Goal: Navigation & Orientation: Find specific page/section

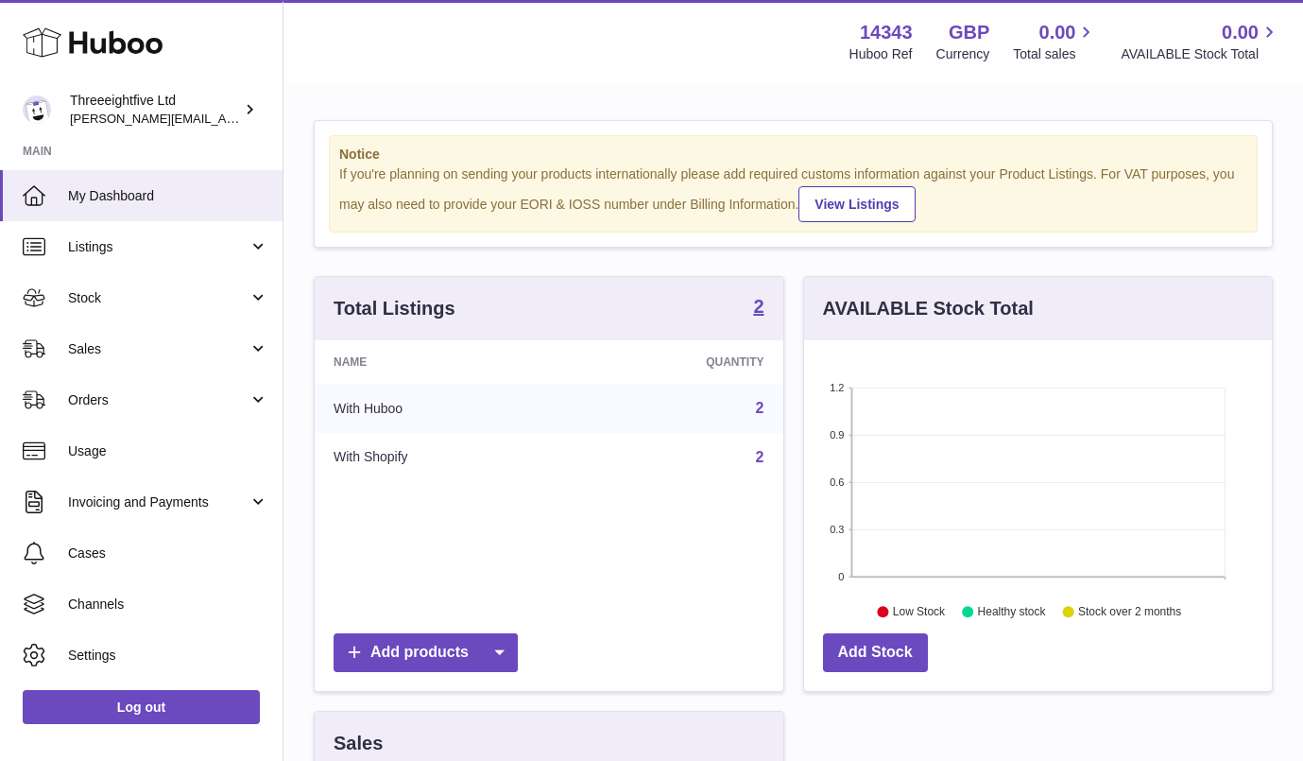
scroll to position [4, 0]
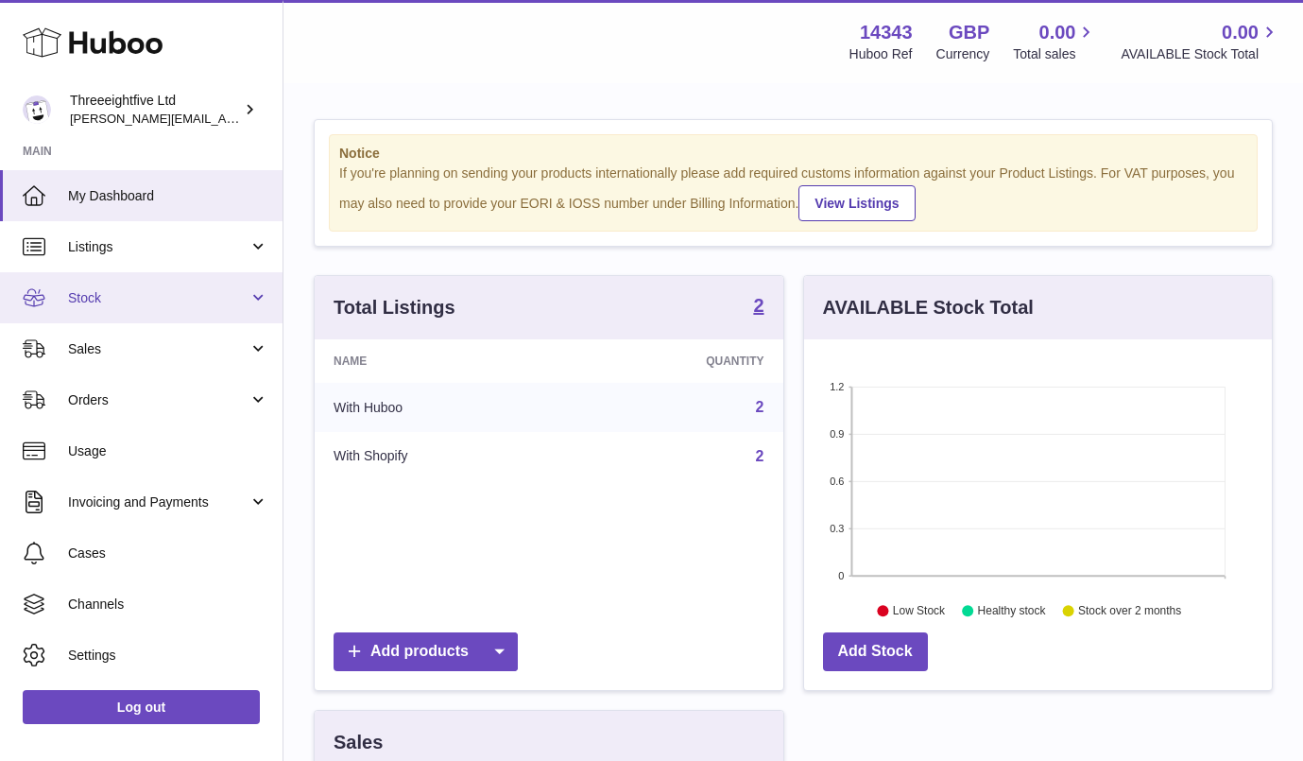
click at [233, 308] on link "Stock" at bounding box center [141, 297] width 283 height 51
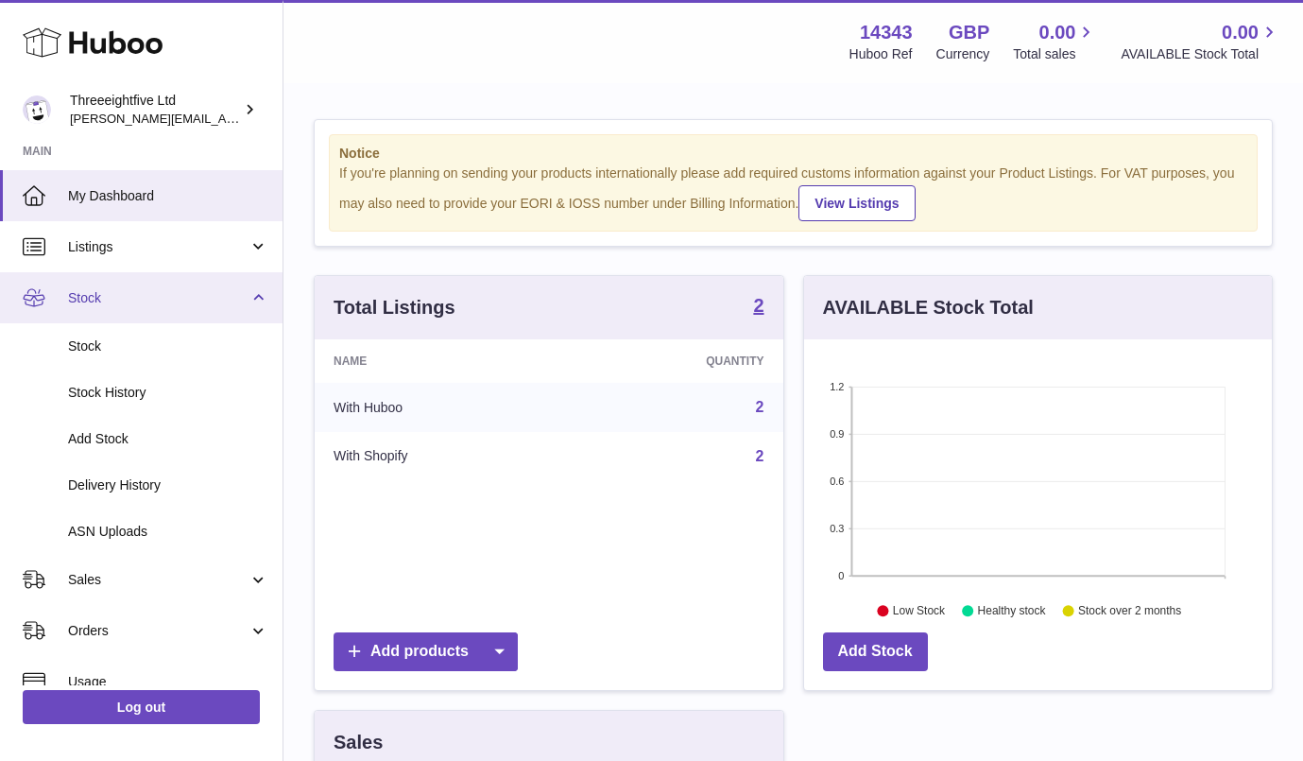
click at [233, 308] on link "Stock" at bounding box center [141, 297] width 283 height 51
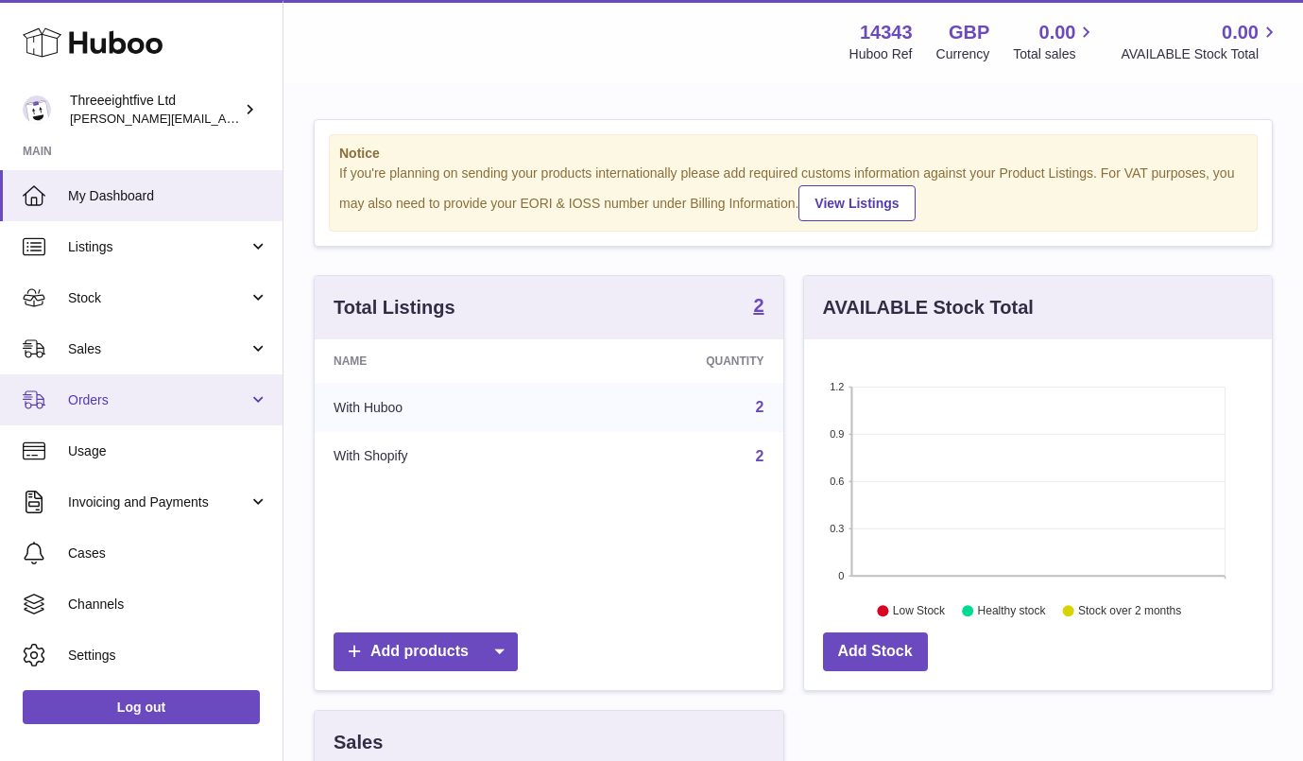
click at [223, 391] on span "Orders" at bounding box center [158, 400] width 181 height 18
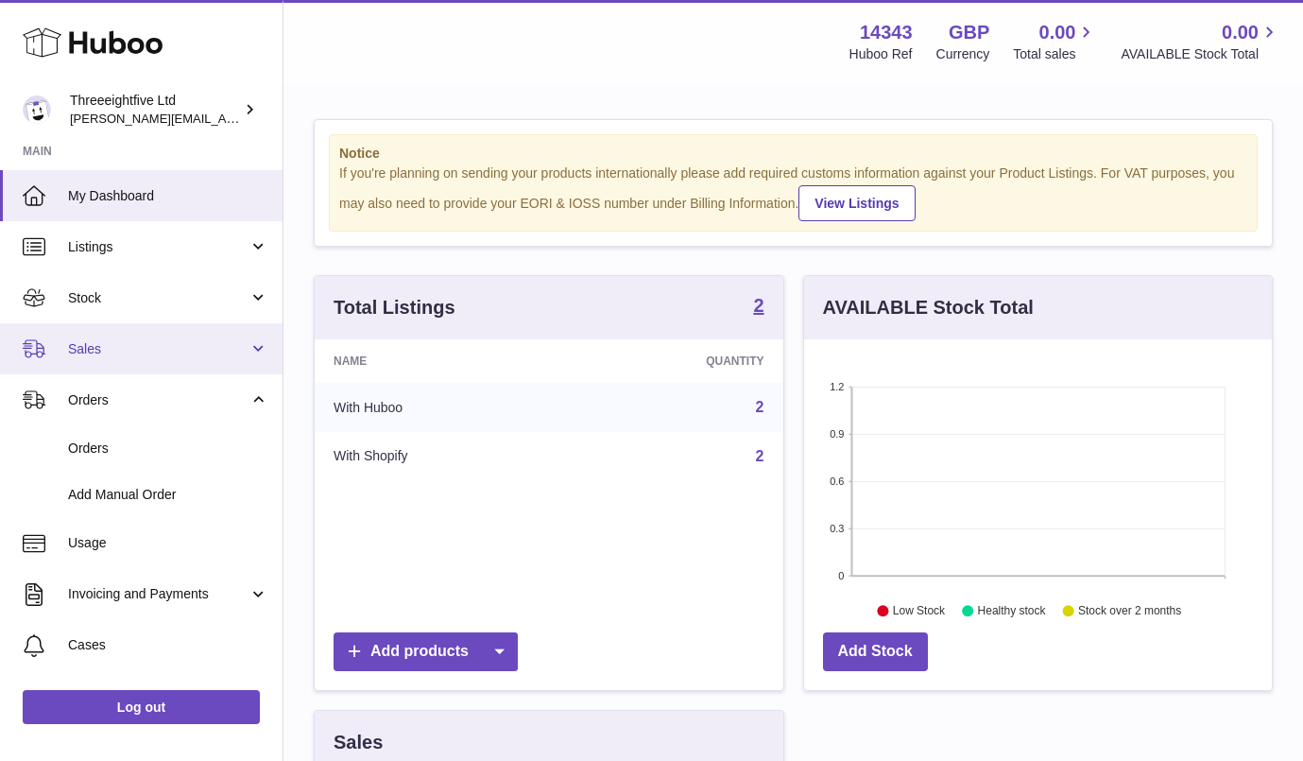
click at [226, 363] on link "Sales" at bounding box center [141, 348] width 283 height 51
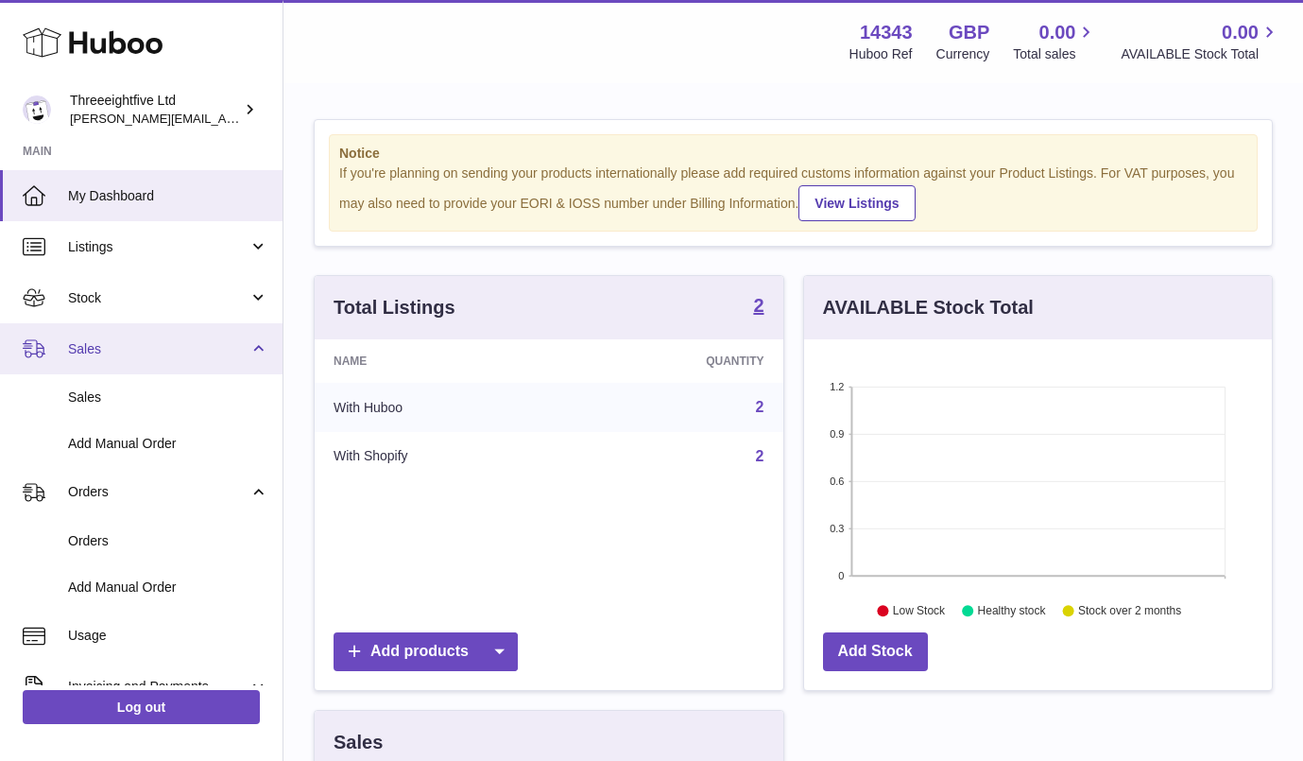
click at [225, 358] on link "Sales" at bounding box center [141, 348] width 283 height 51
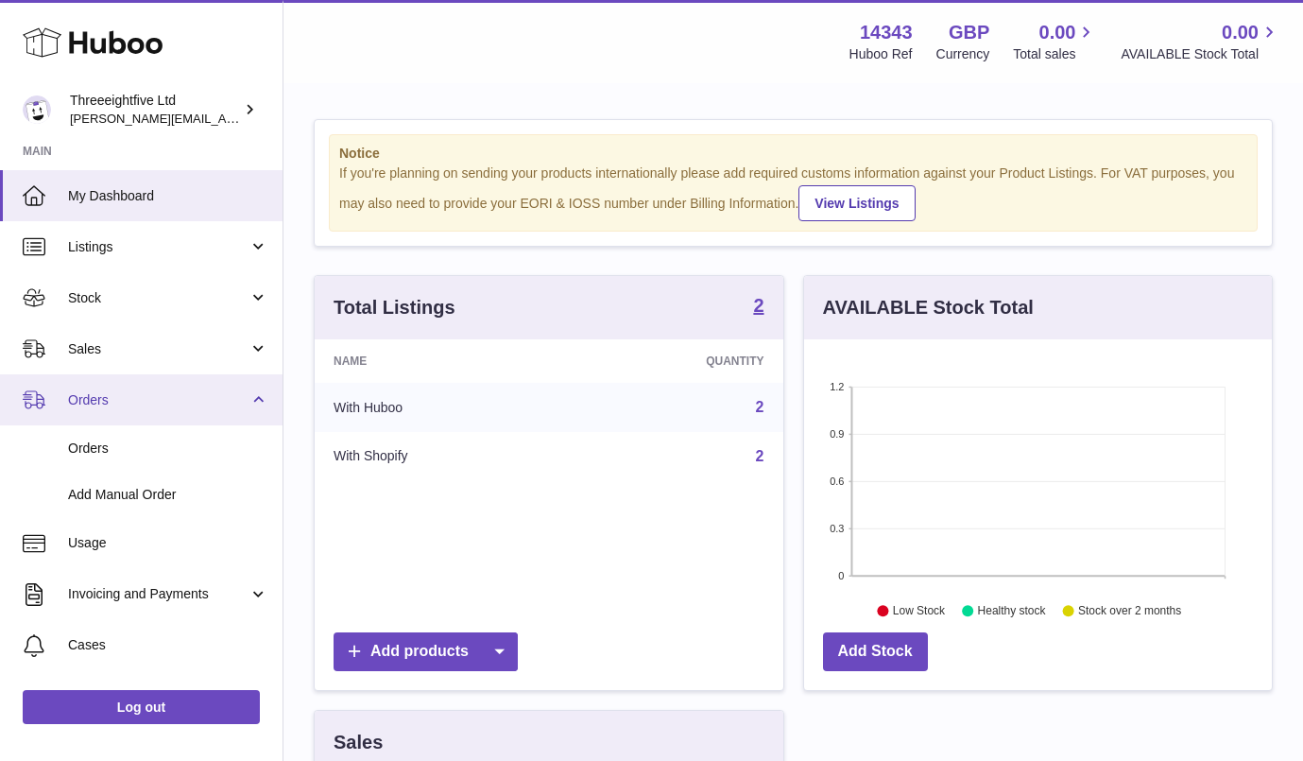
click at [248, 404] on link "Orders" at bounding box center [141, 399] width 283 height 51
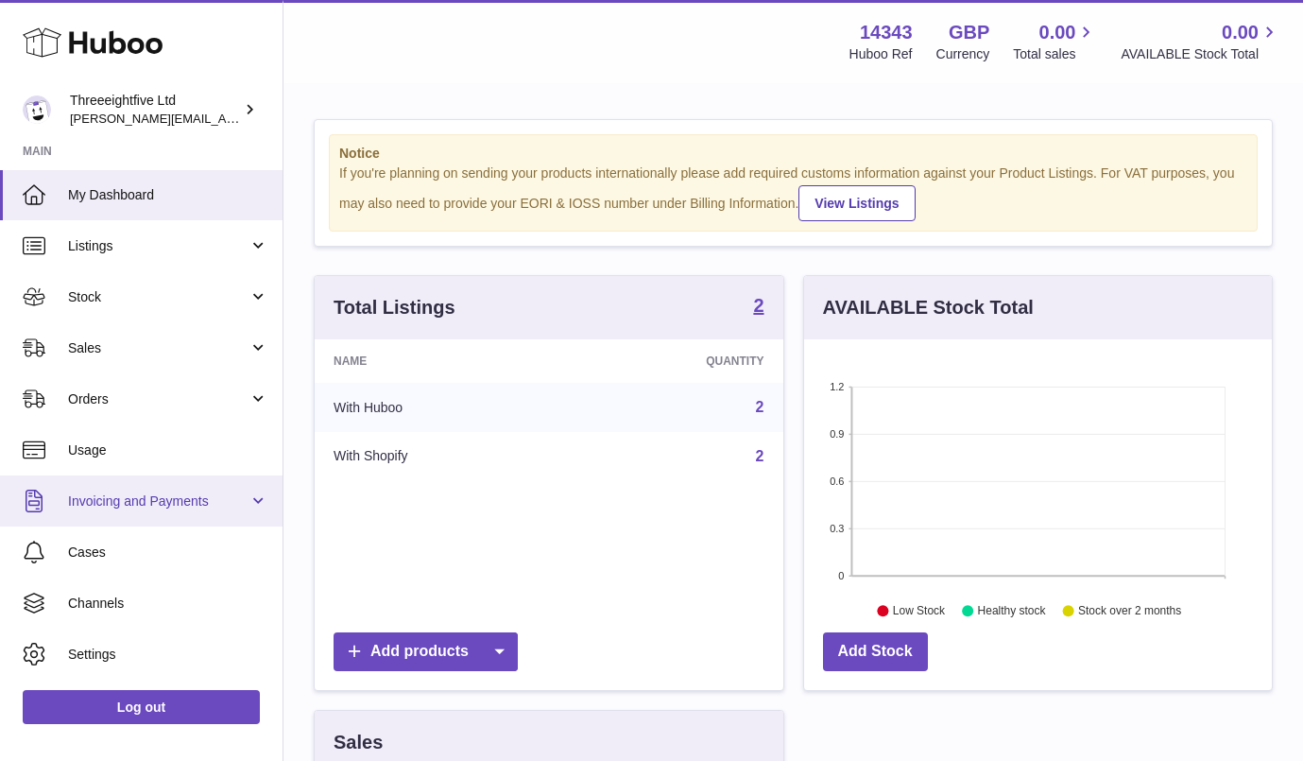
scroll to position [0, 0]
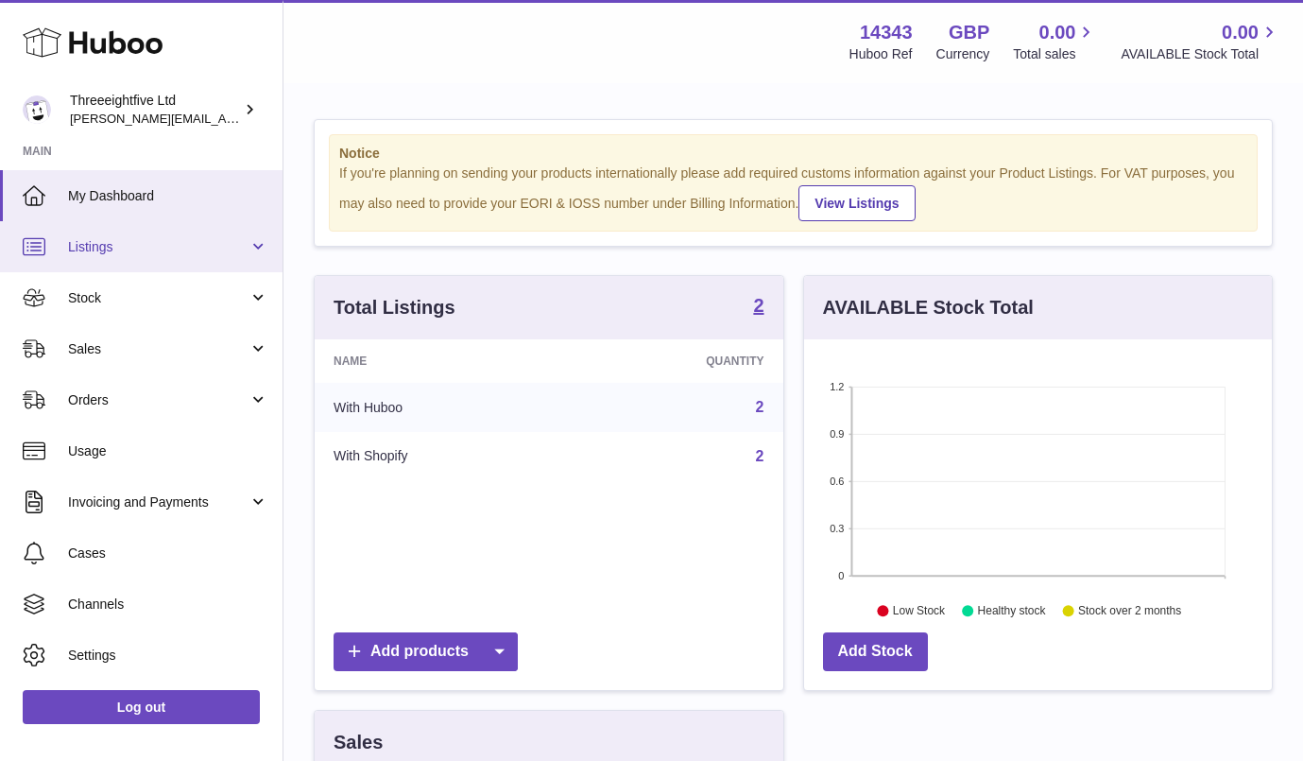
click at [138, 249] on span "Listings" at bounding box center [158, 247] width 181 height 18
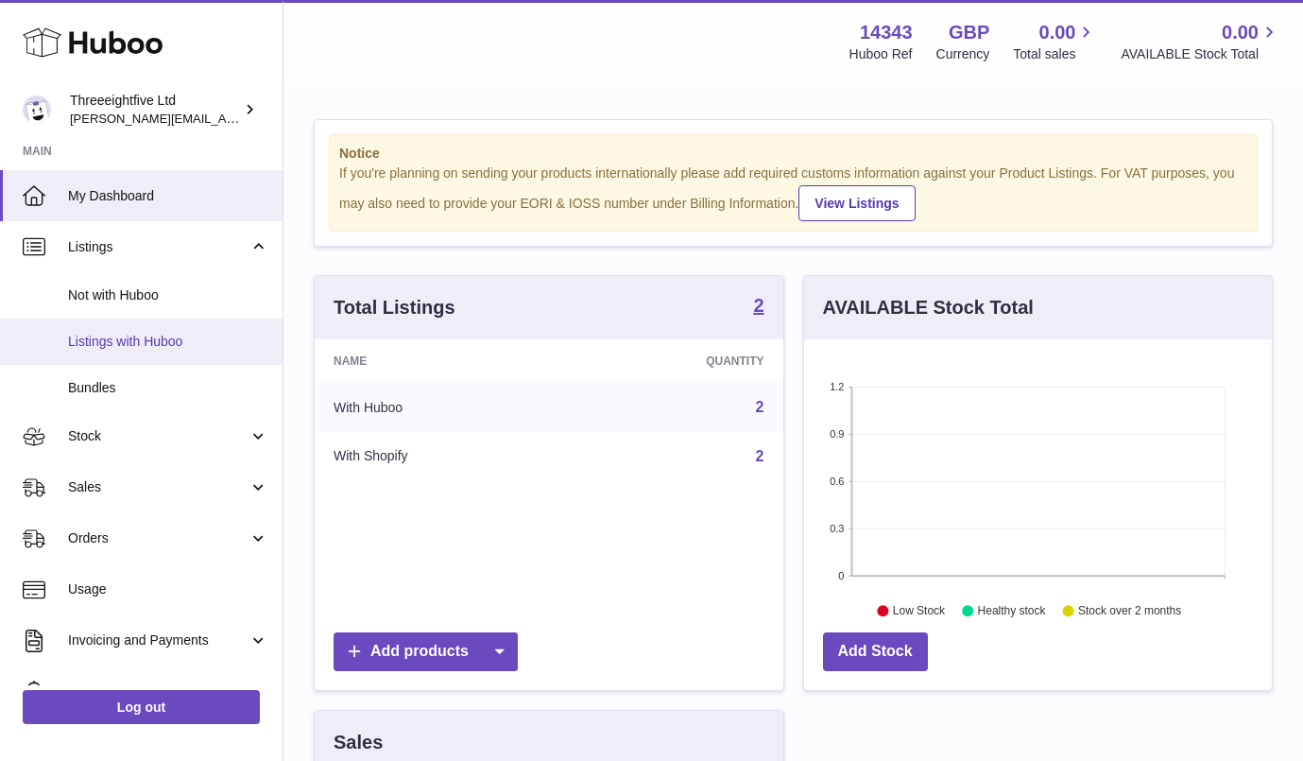
click at [132, 336] on span "Listings with Huboo" at bounding box center [168, 342] width 200 height 18
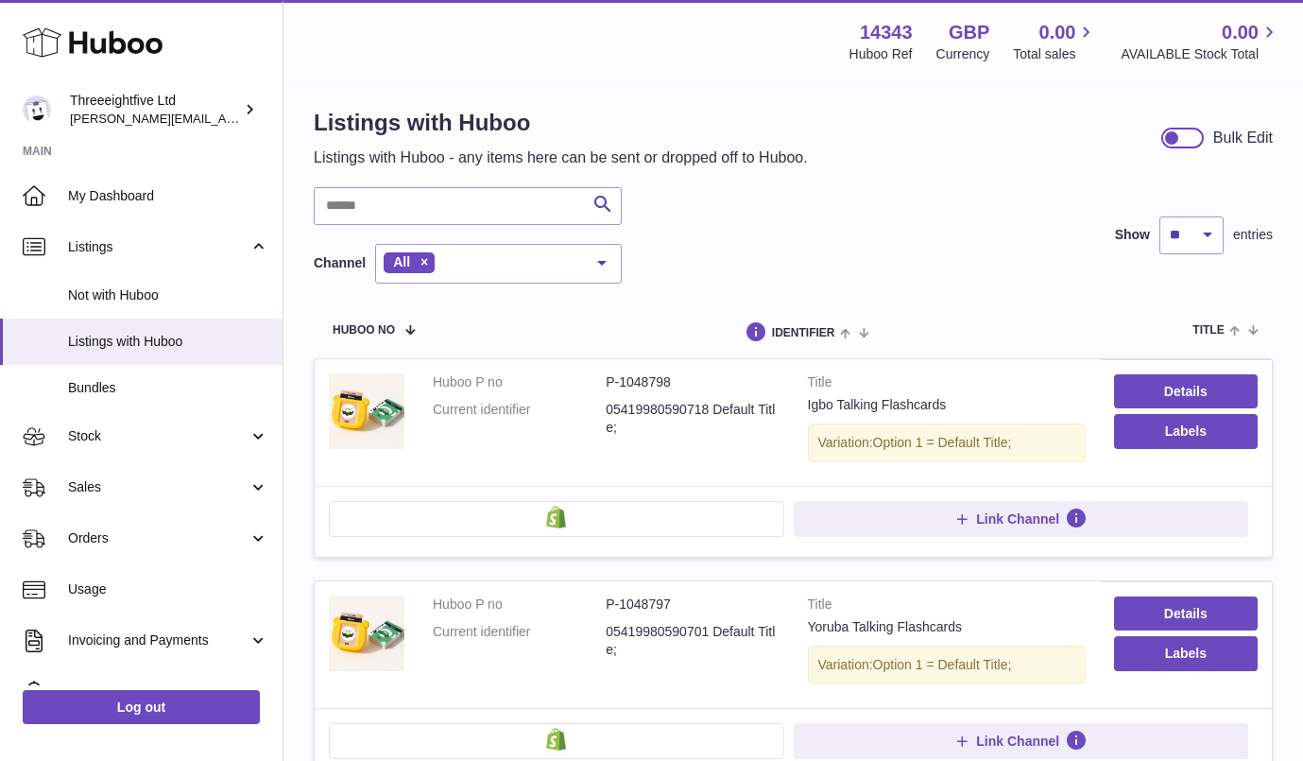
scroll to position [18, 0]
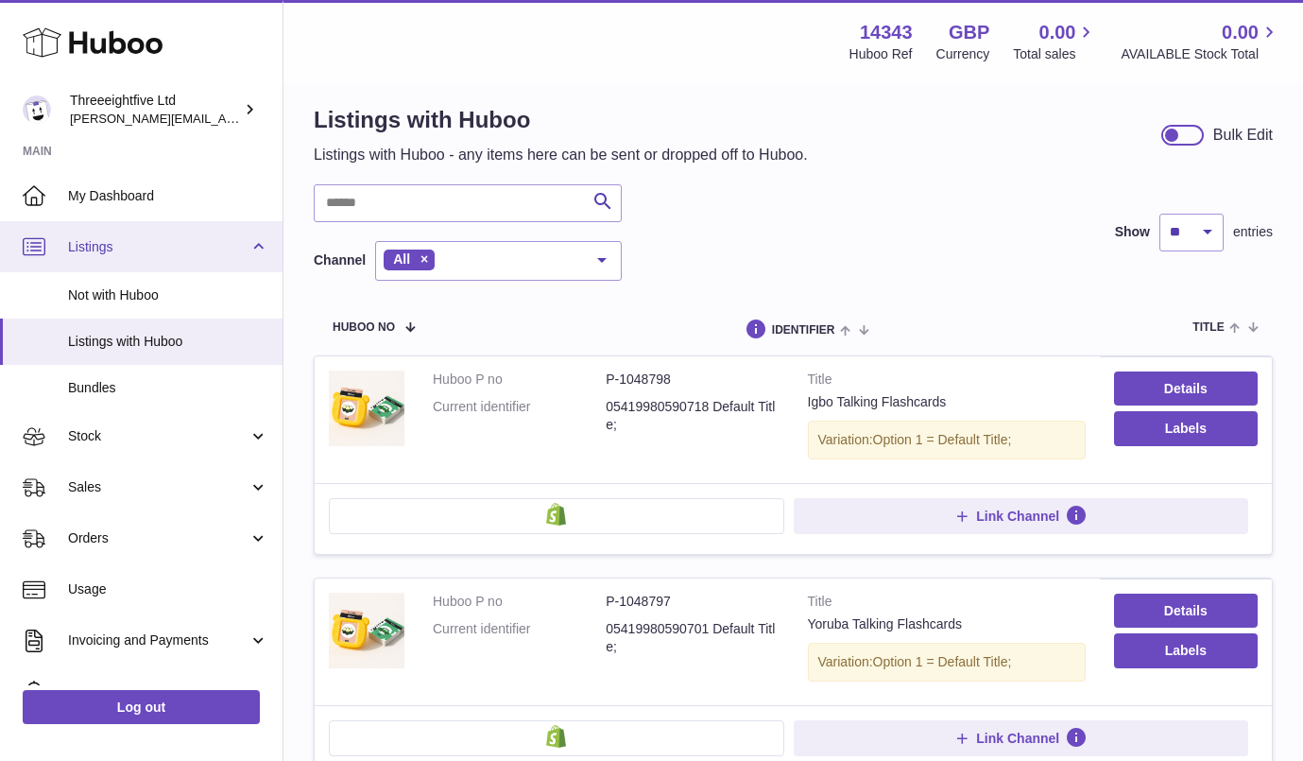
click at [59, 250] on link "Listings" at bounding box center [141, 246] width 283 height 51
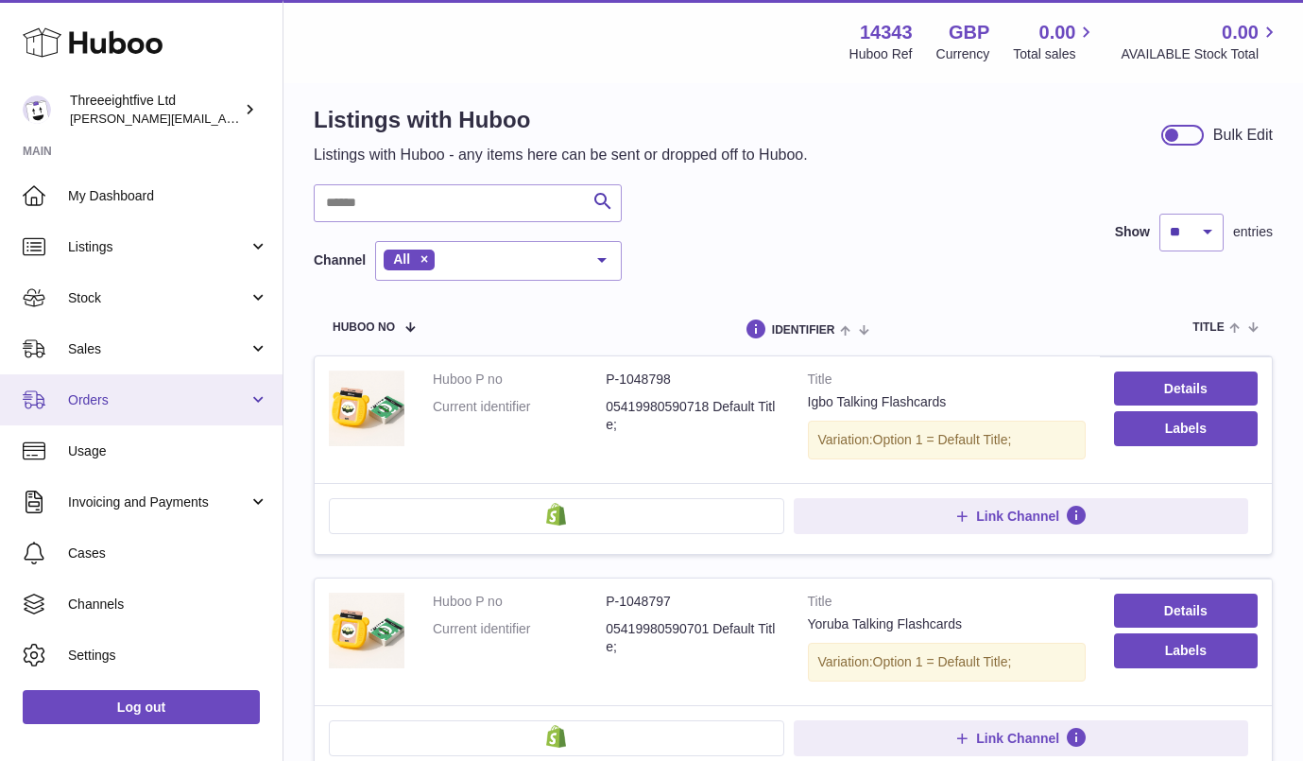
click at [121, 388] on link "Orders" at bounding box center [141, 399] width 283 height 51
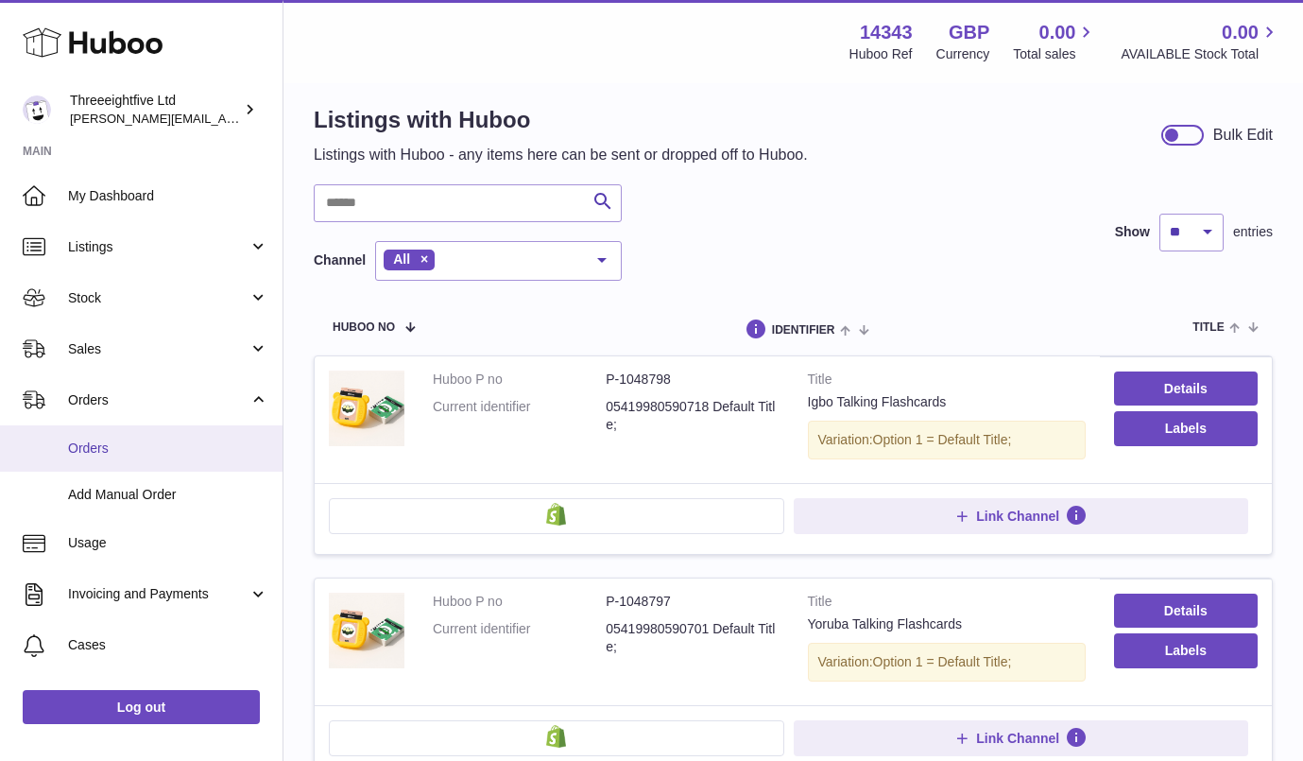
click at [124, 446] on span "Orders" at bounding box center [168, 448] width 200 height 18
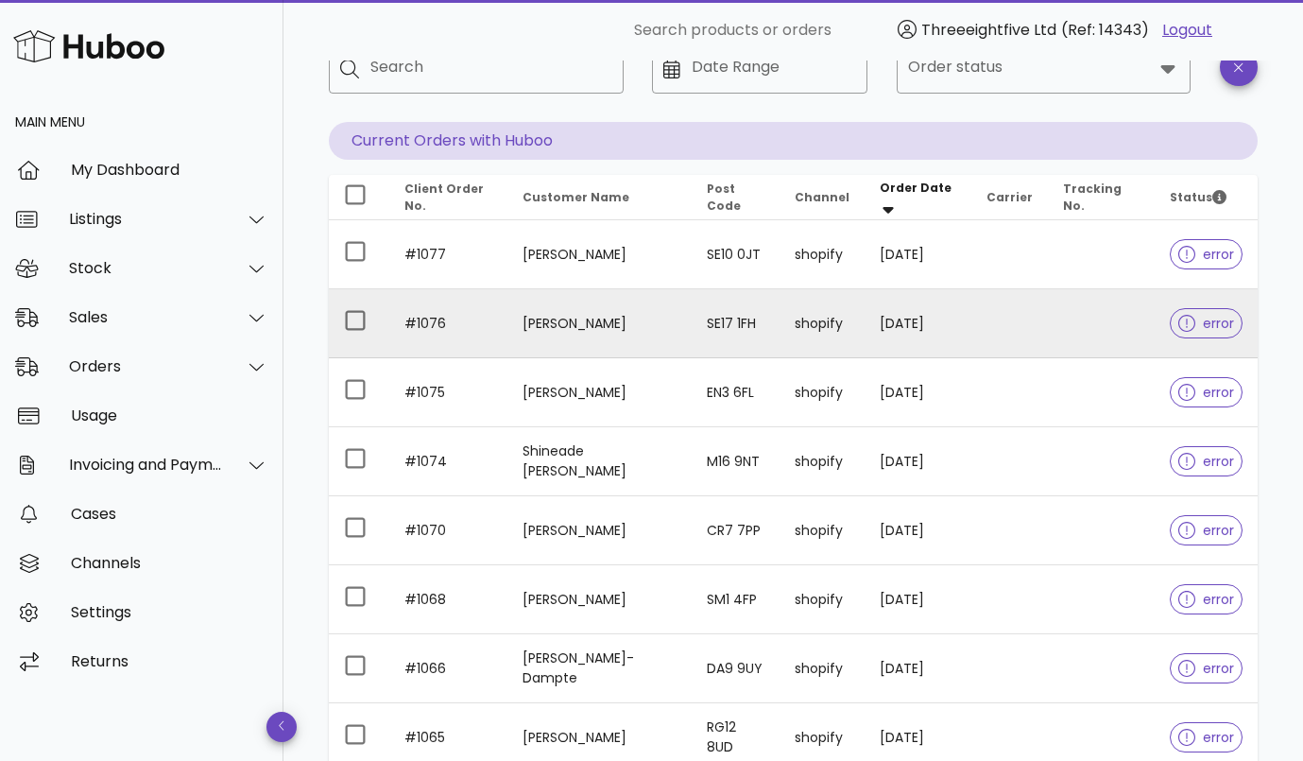
scroll to position [124, 0]
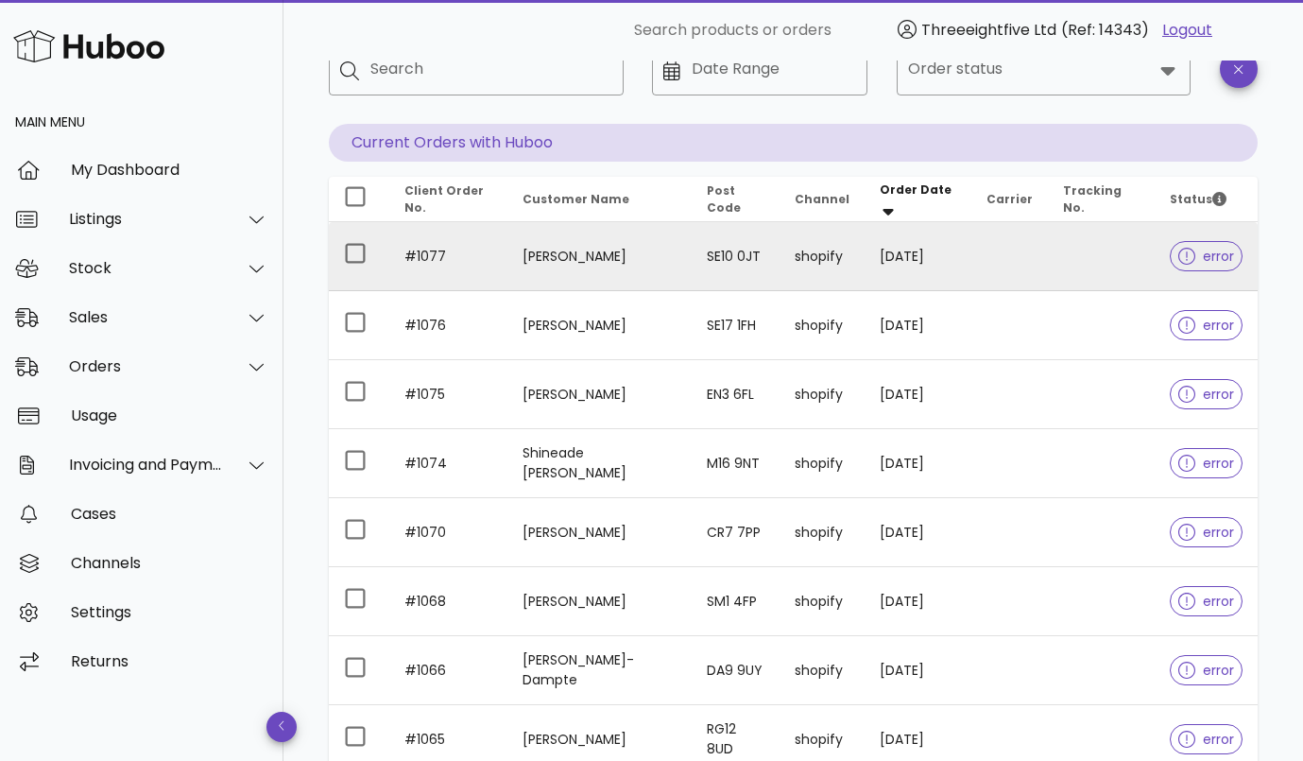
click at [1217, 263] on span "error" at bounding box center [1207, 256] width 56 height 13
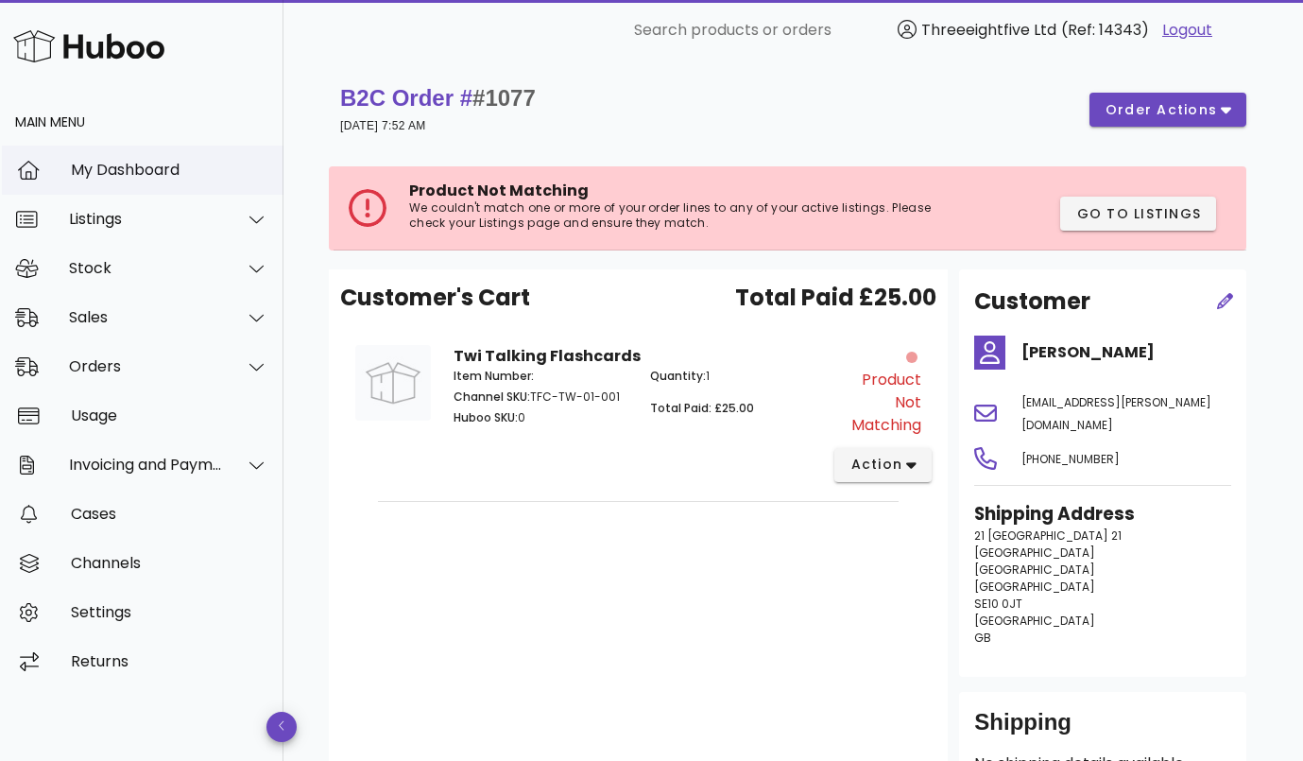
scroll to position [4, 0]
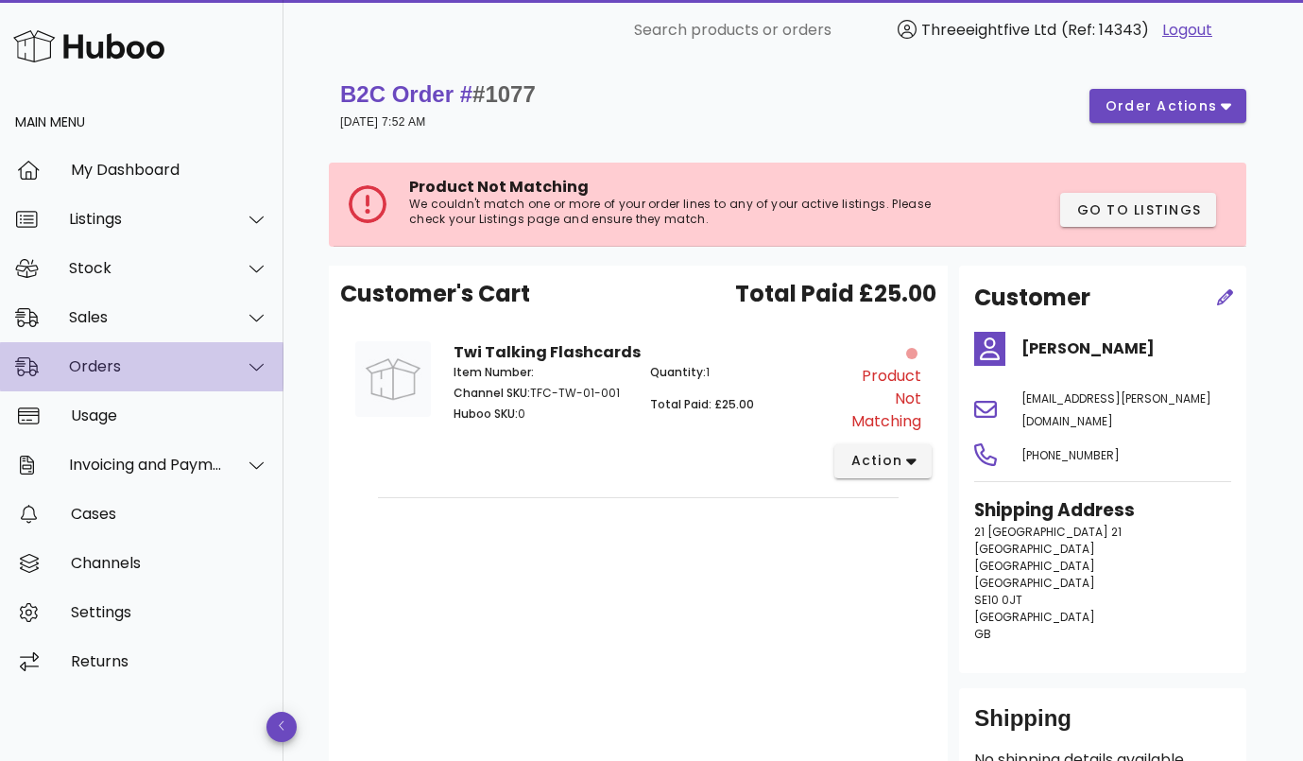
click at [154, 372] on div "Orders" at bounding box center [146, 366] width 154 height 18
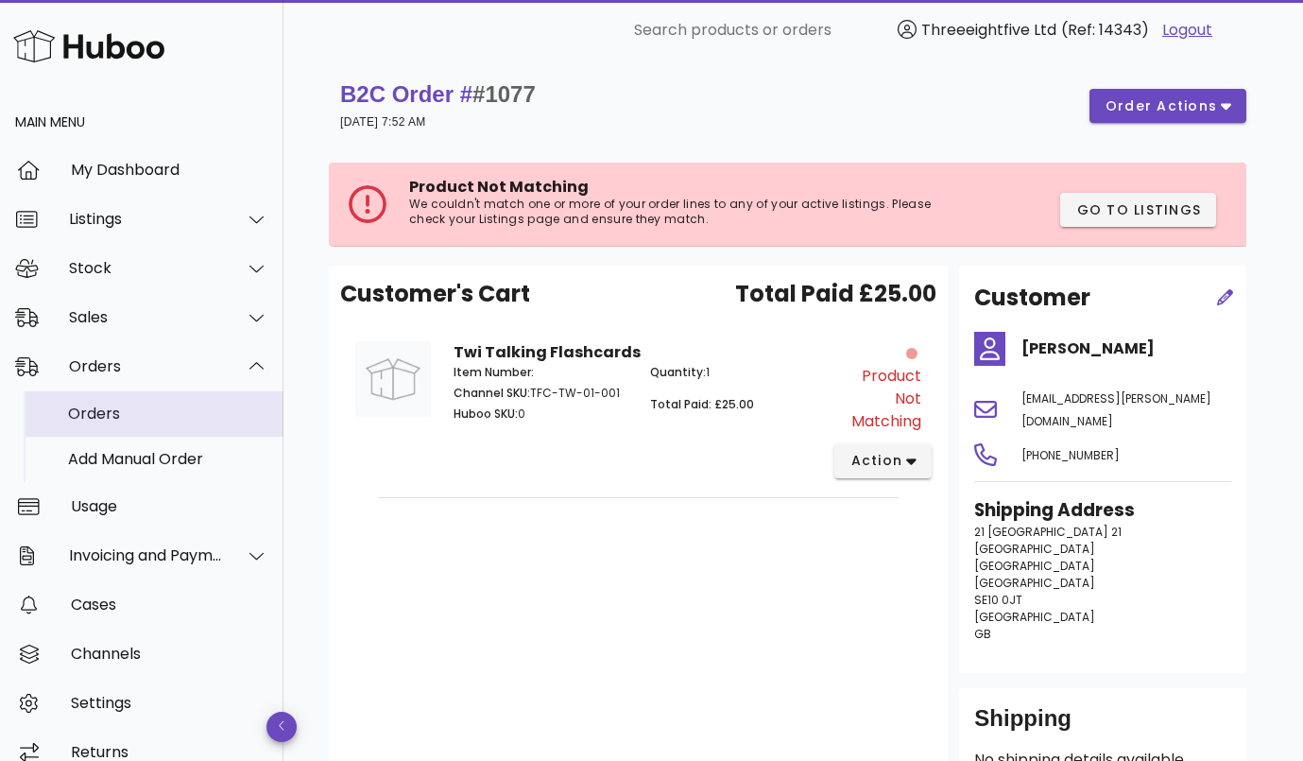
click at [90, 407] on div "Orders" at bounding box center [168, 413] width 200 height 18
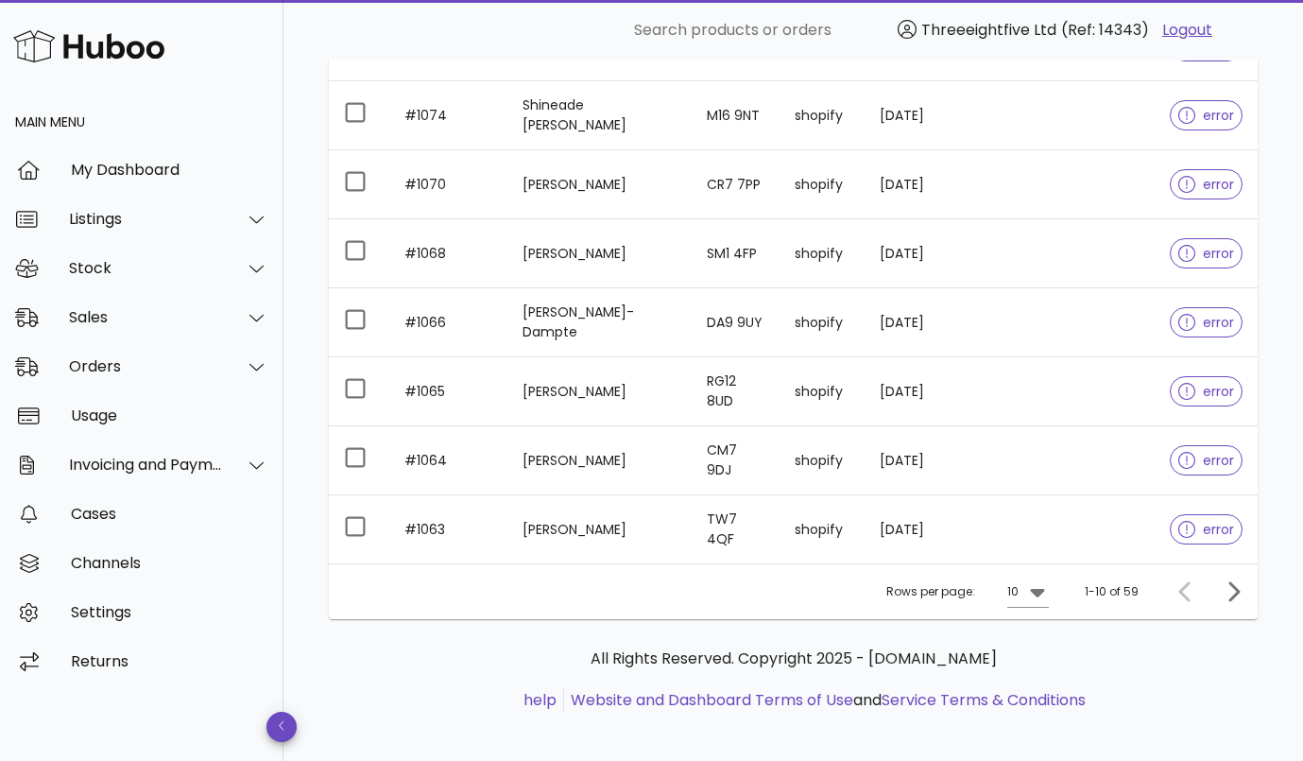
scroll to position [483, 0]
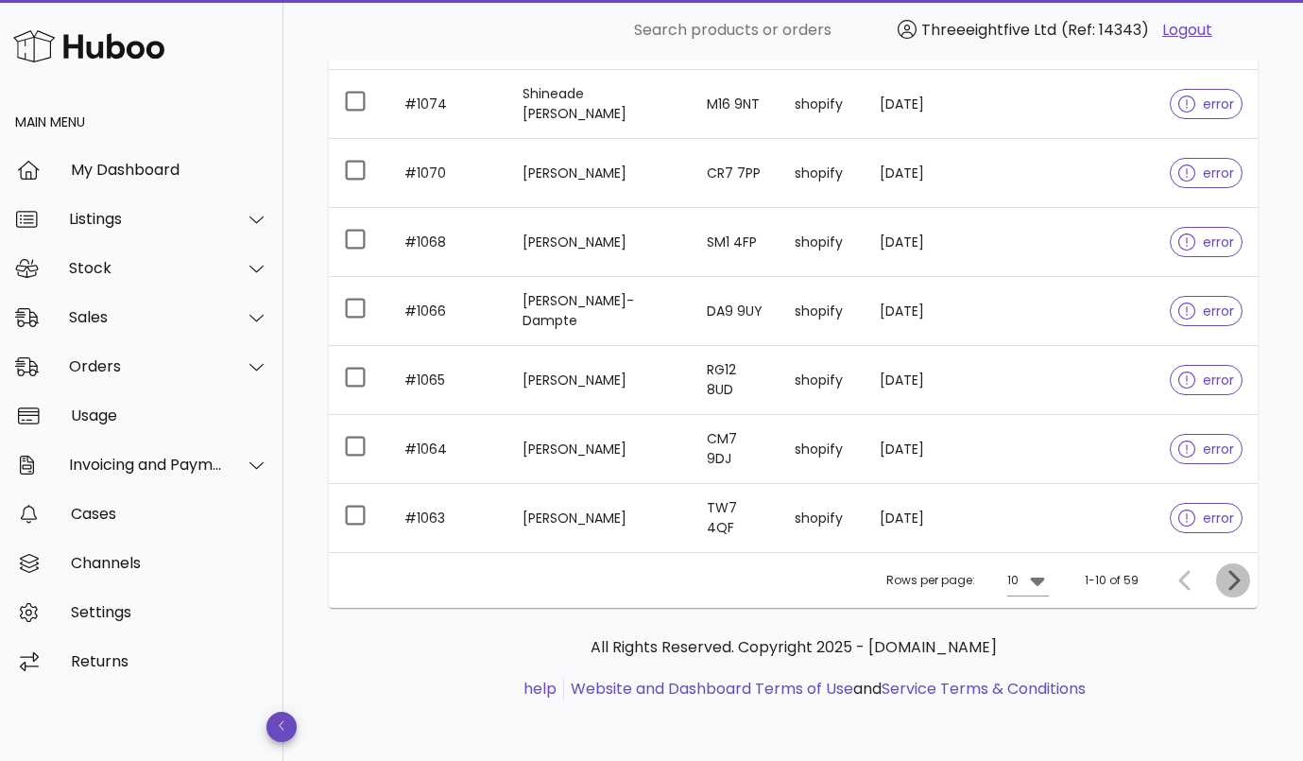
click at [1236, 577] on icon "Next page" at bounding box center [1234, 580] width 11 height 20
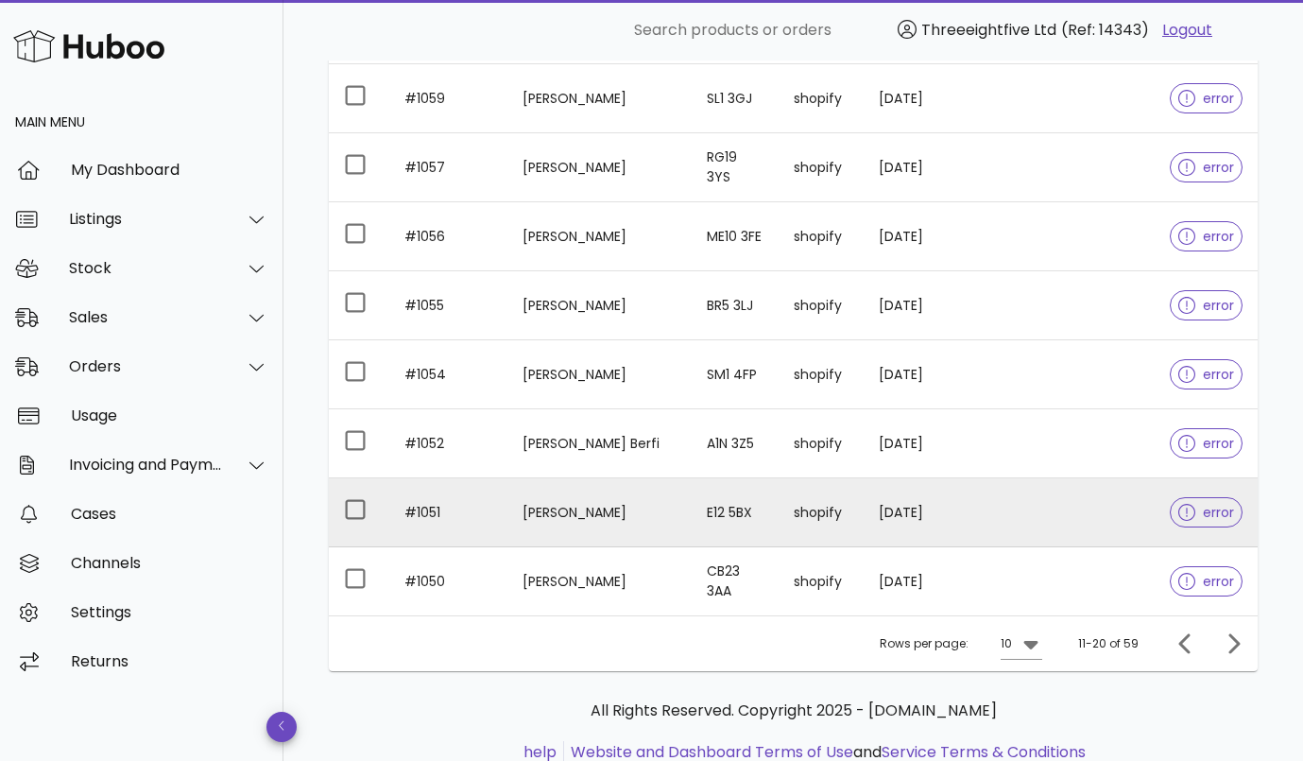
scroll to position [483, 0]
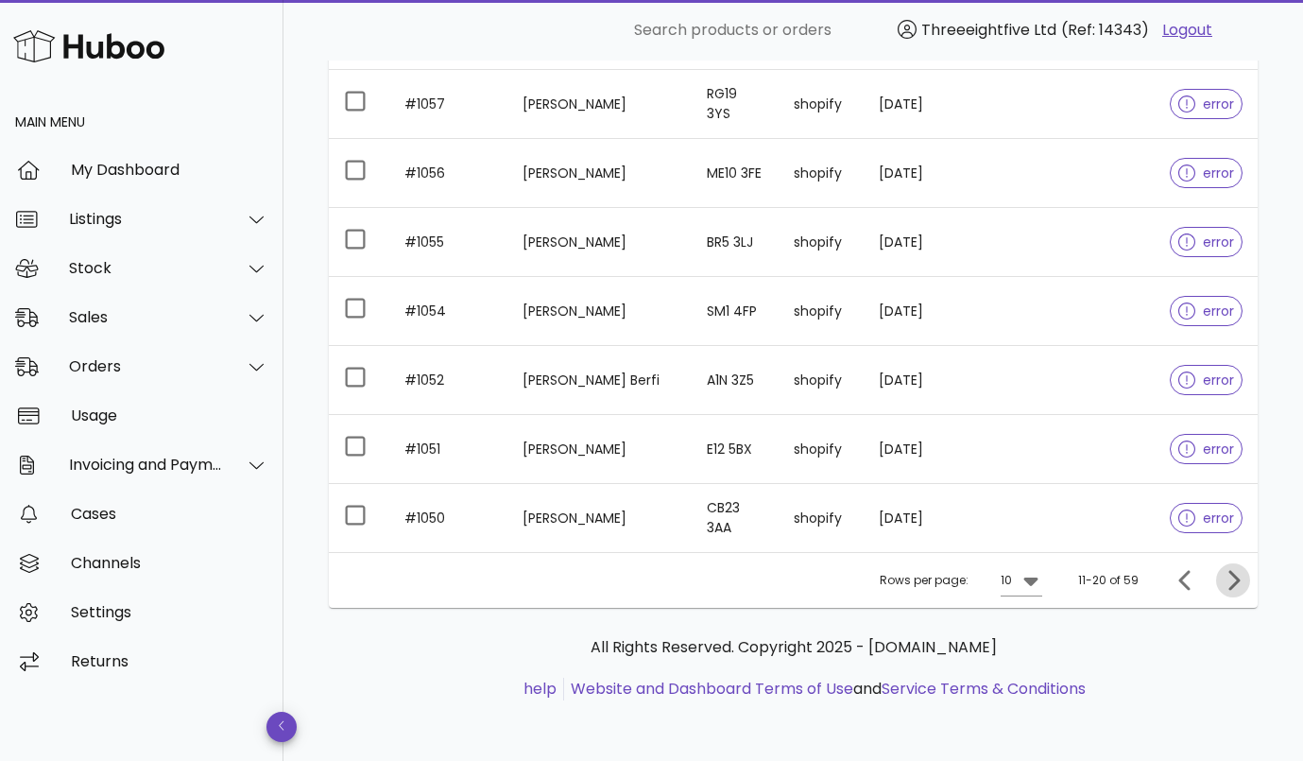
click at [1239, 583] on icon "Next page" at bounding box center [1233, 580] width 23 height 23
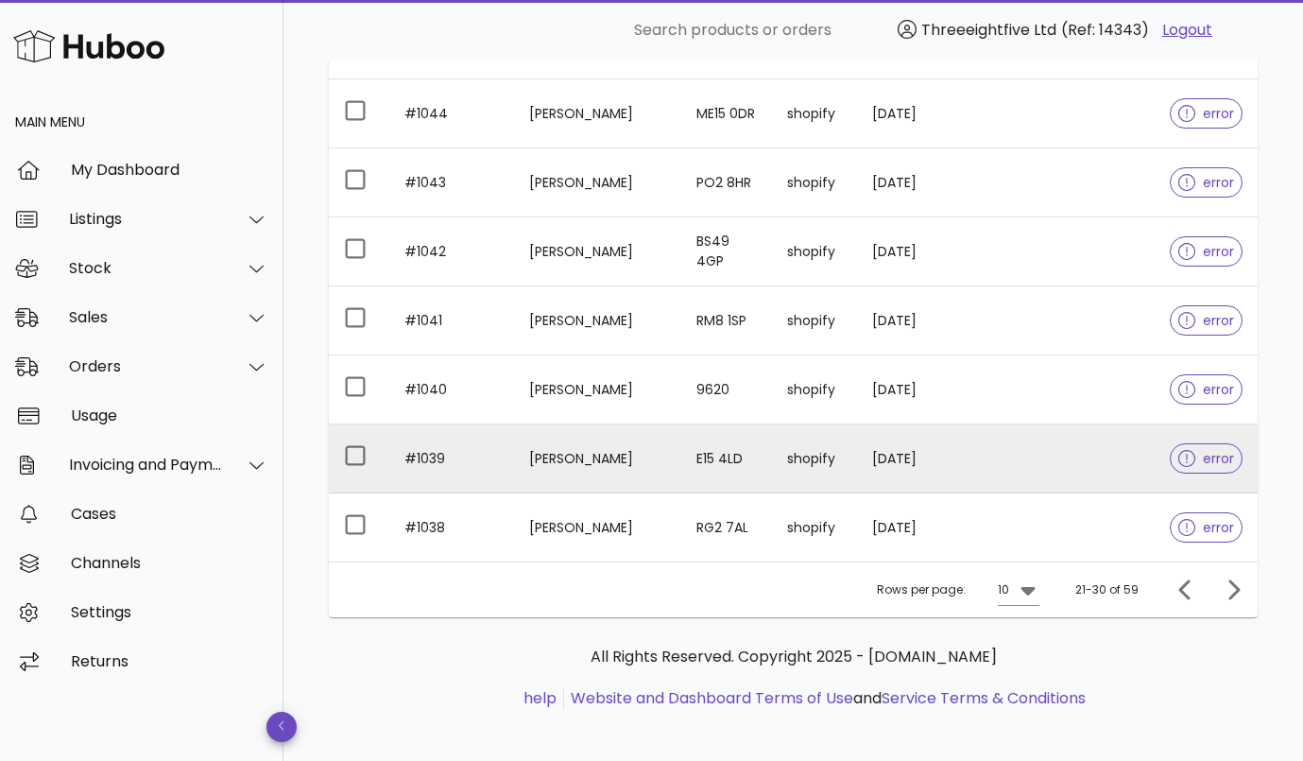
scroll to position [483, 0]
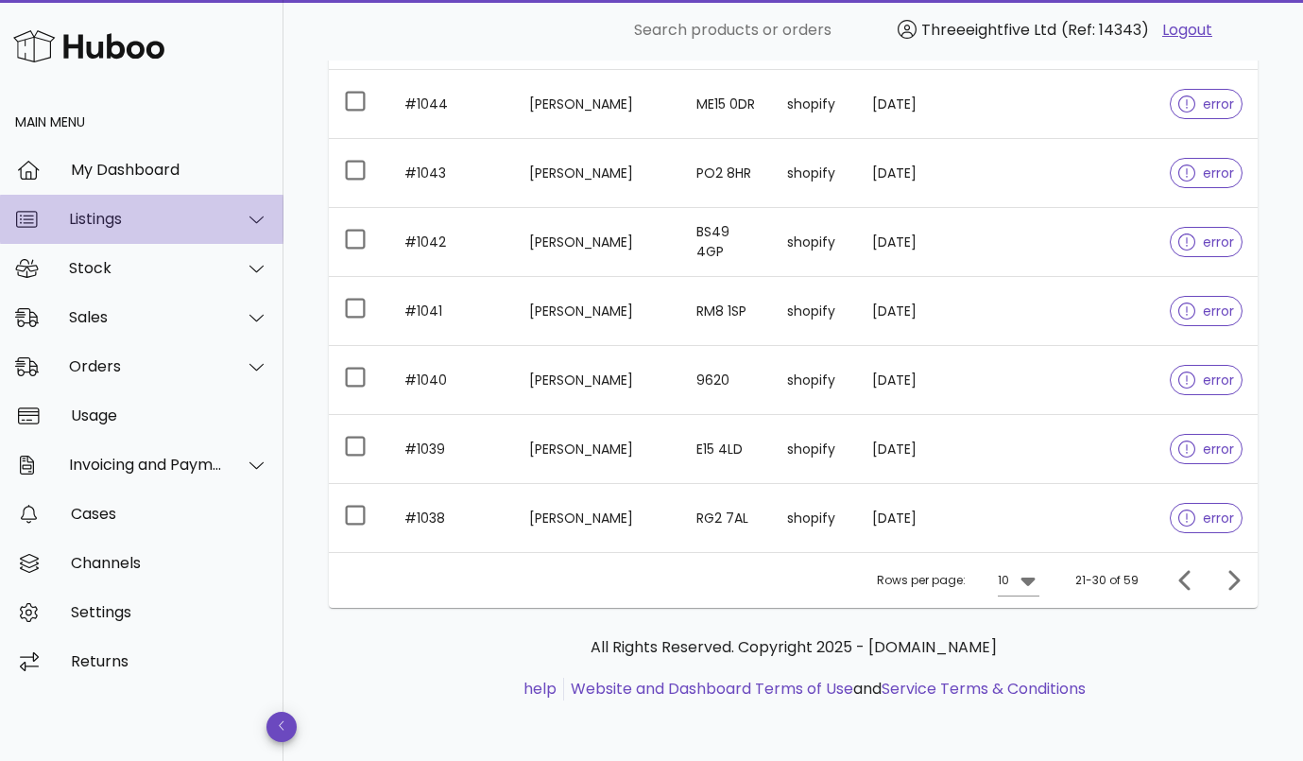
click at [128, 228] on div "Listings" at bounding box center [142, 219] width 284 height 49
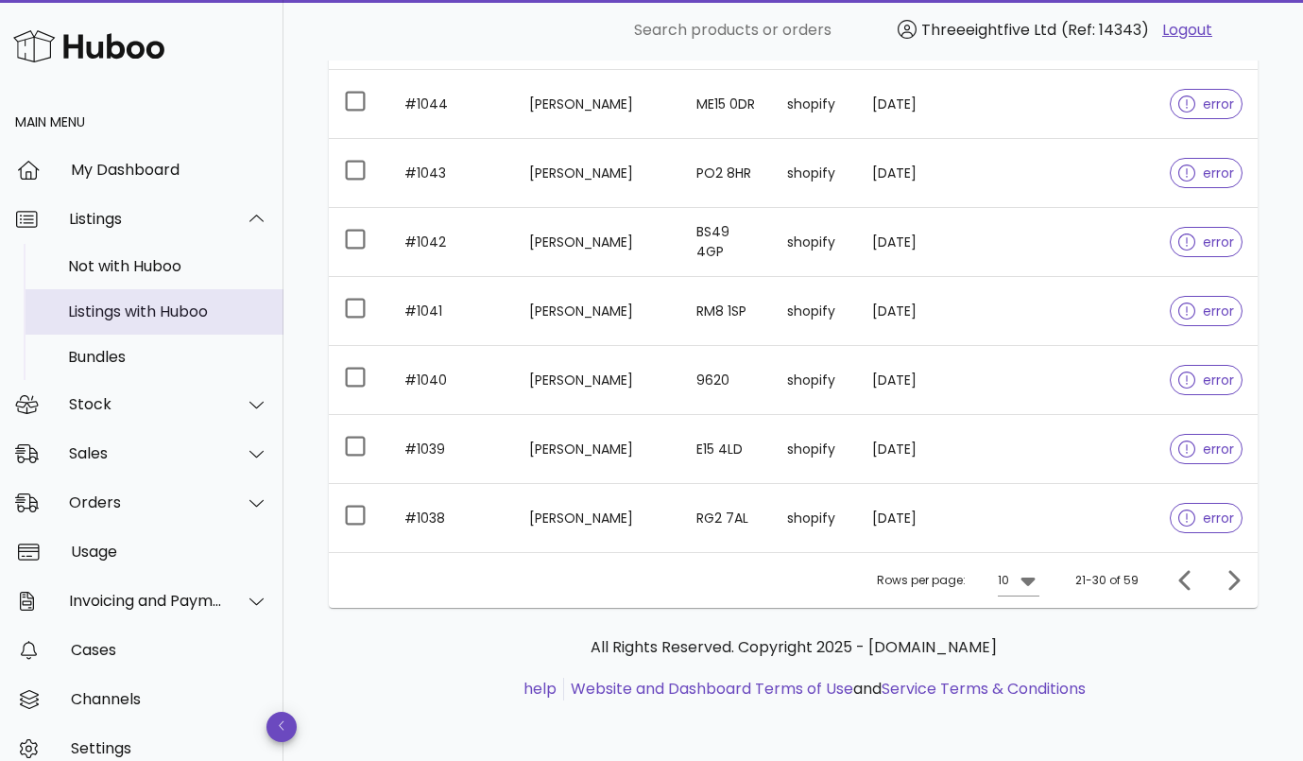
click at [134, 303] on div "Listings with Huboo" at bounding box center [168, 311] width 200 height 18
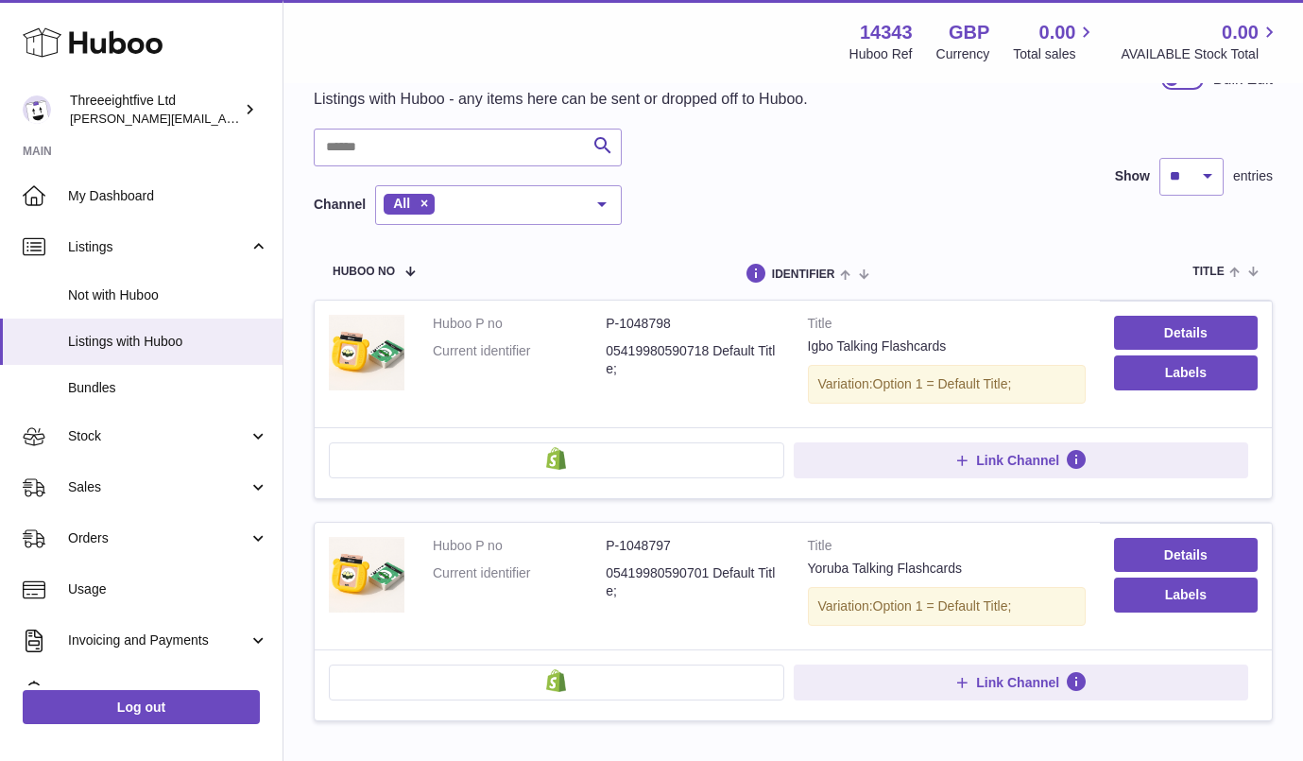
scroll to position [79, 0]
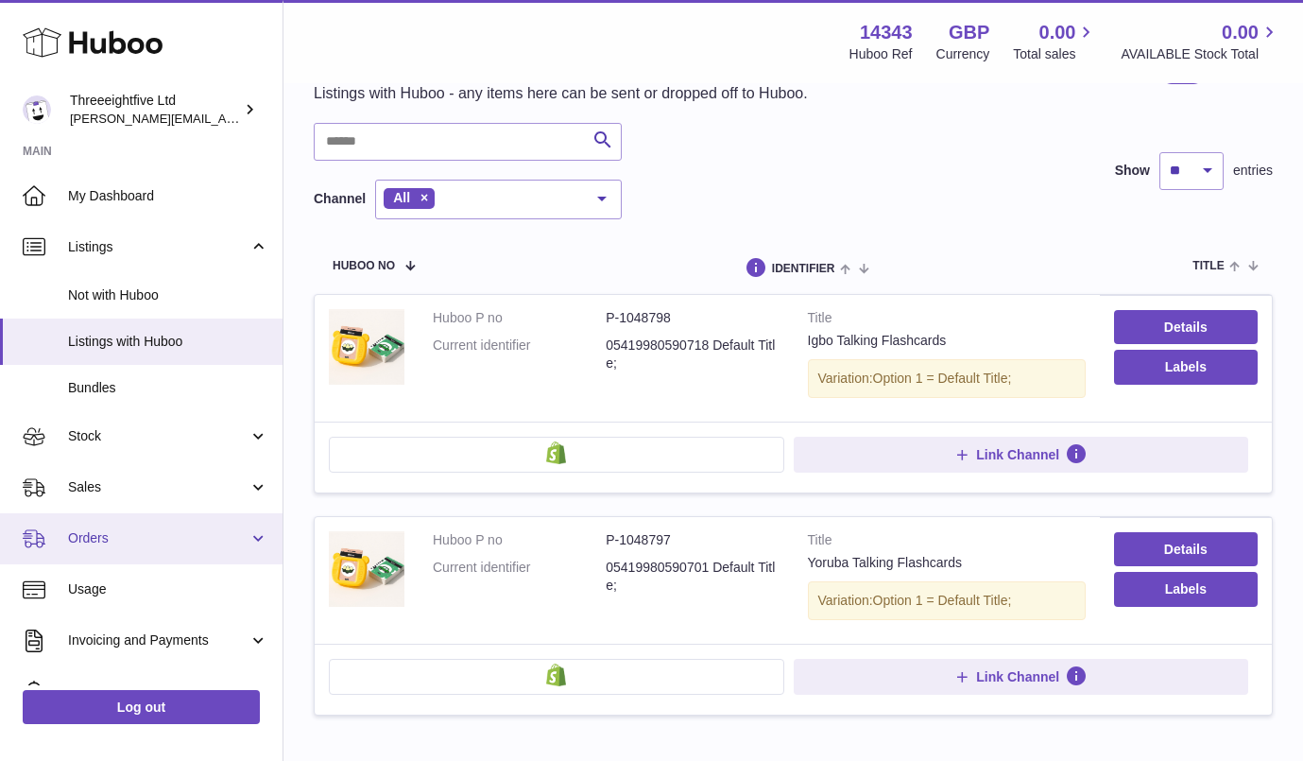
click at [105, 542] on span "Orders" at bounding box center [158, 538] width 181 height 18
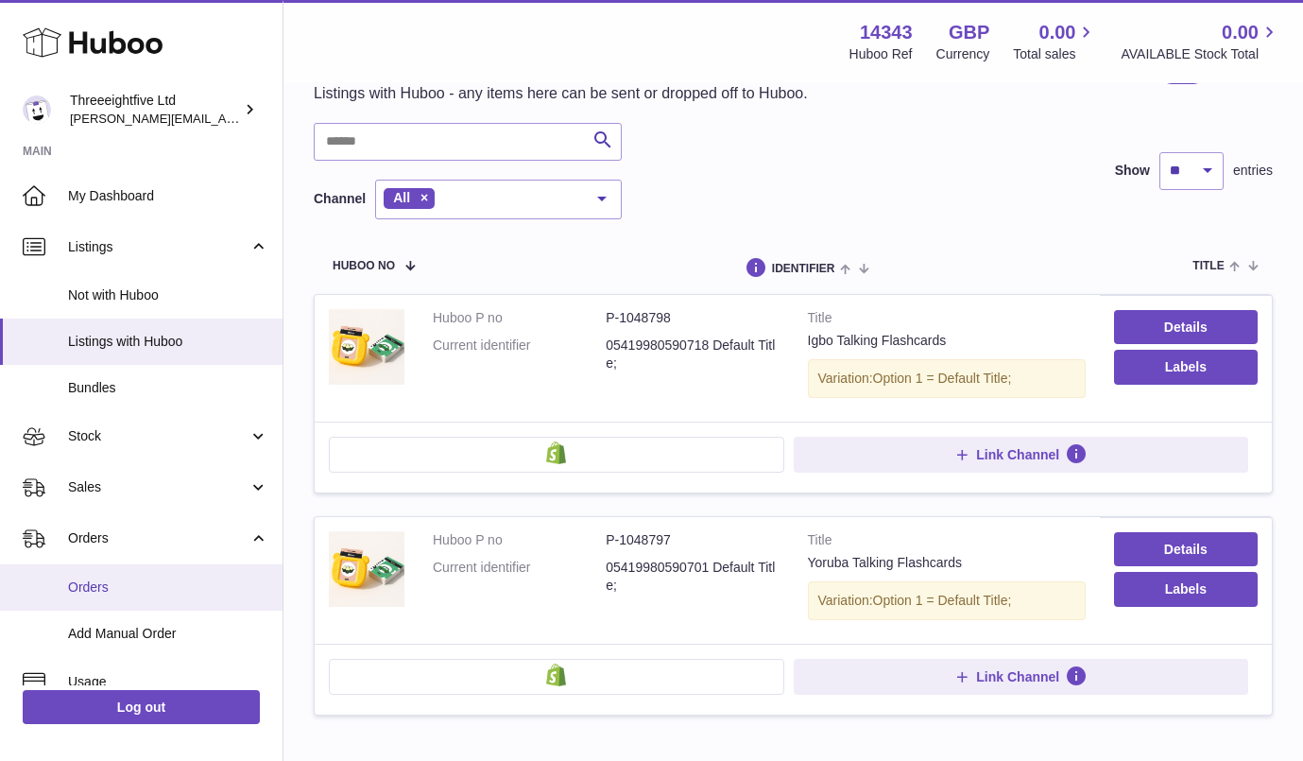
click at [106, 582] on span "Orders" at bounding box center [168, 587] width 200 height 18
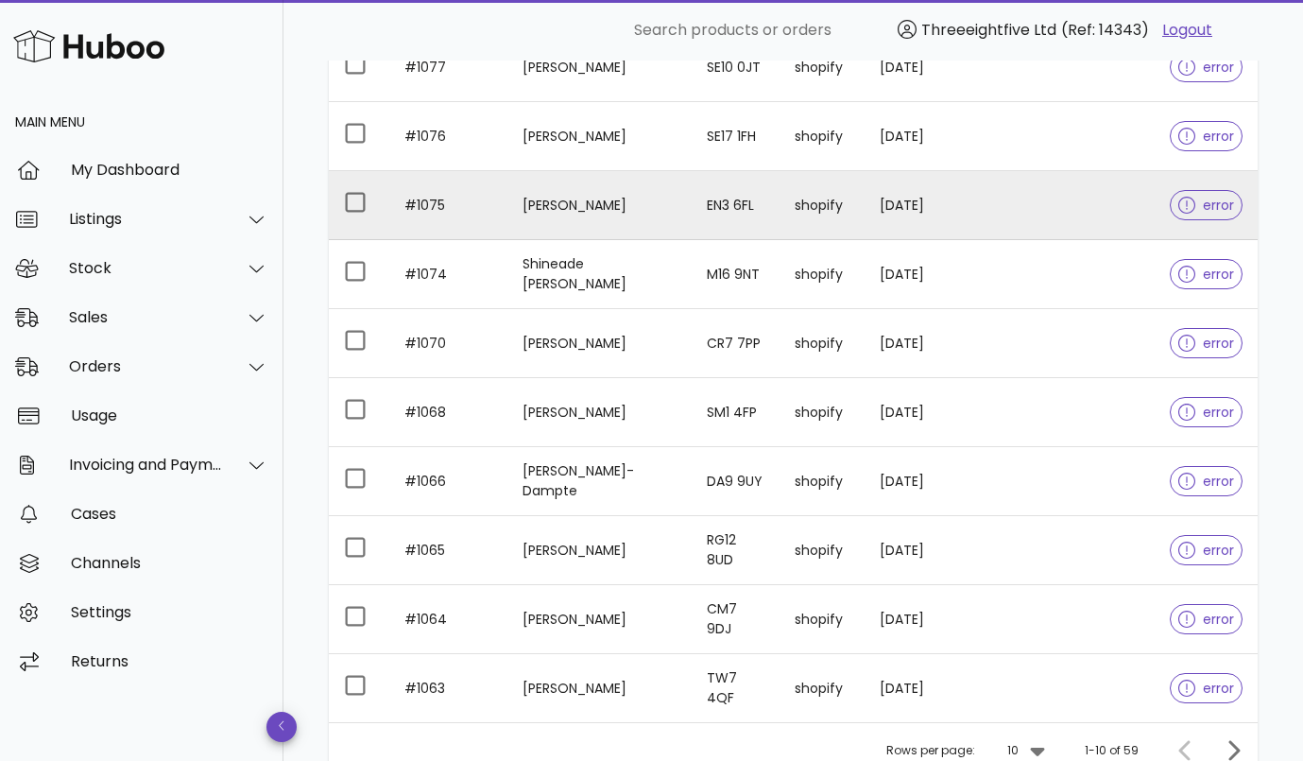
scroll to position [483, 0]
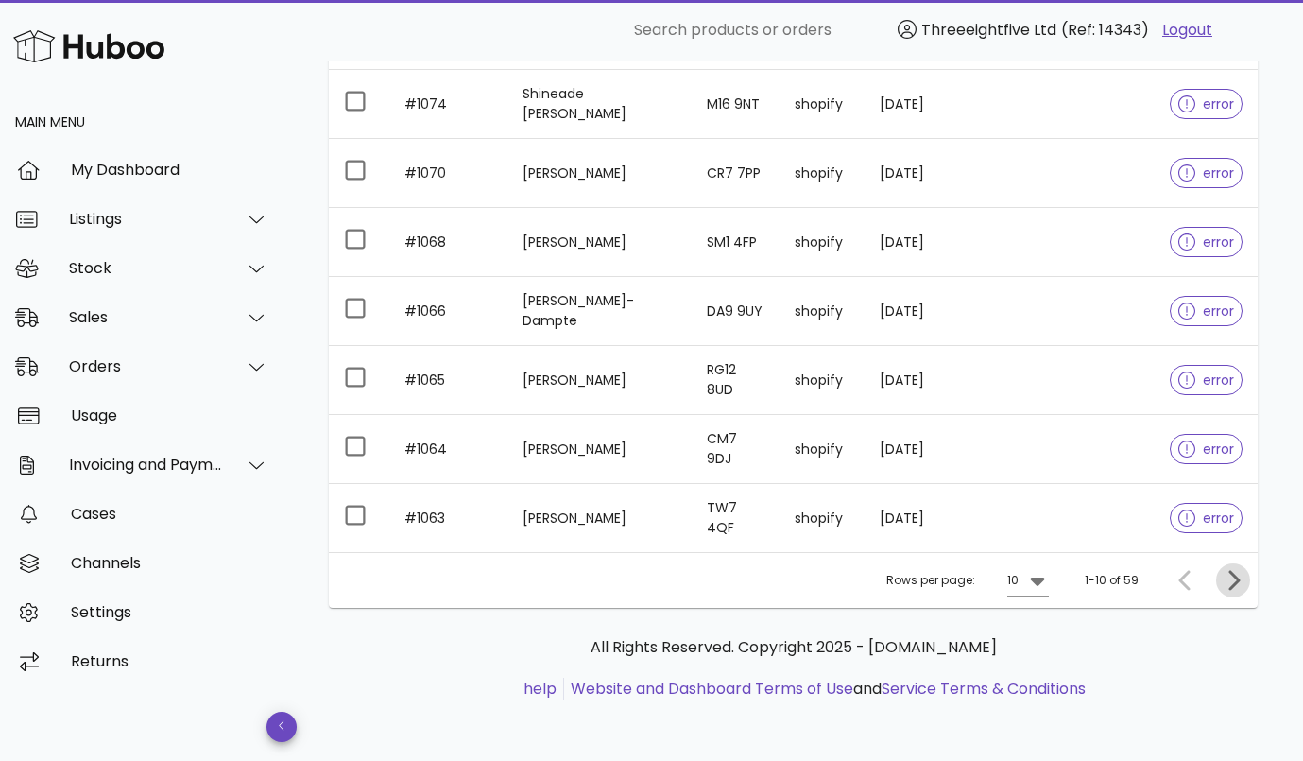
click at [1229, 582] on icon "Next page" at bounding box center [1233, 580] width 23 height 23
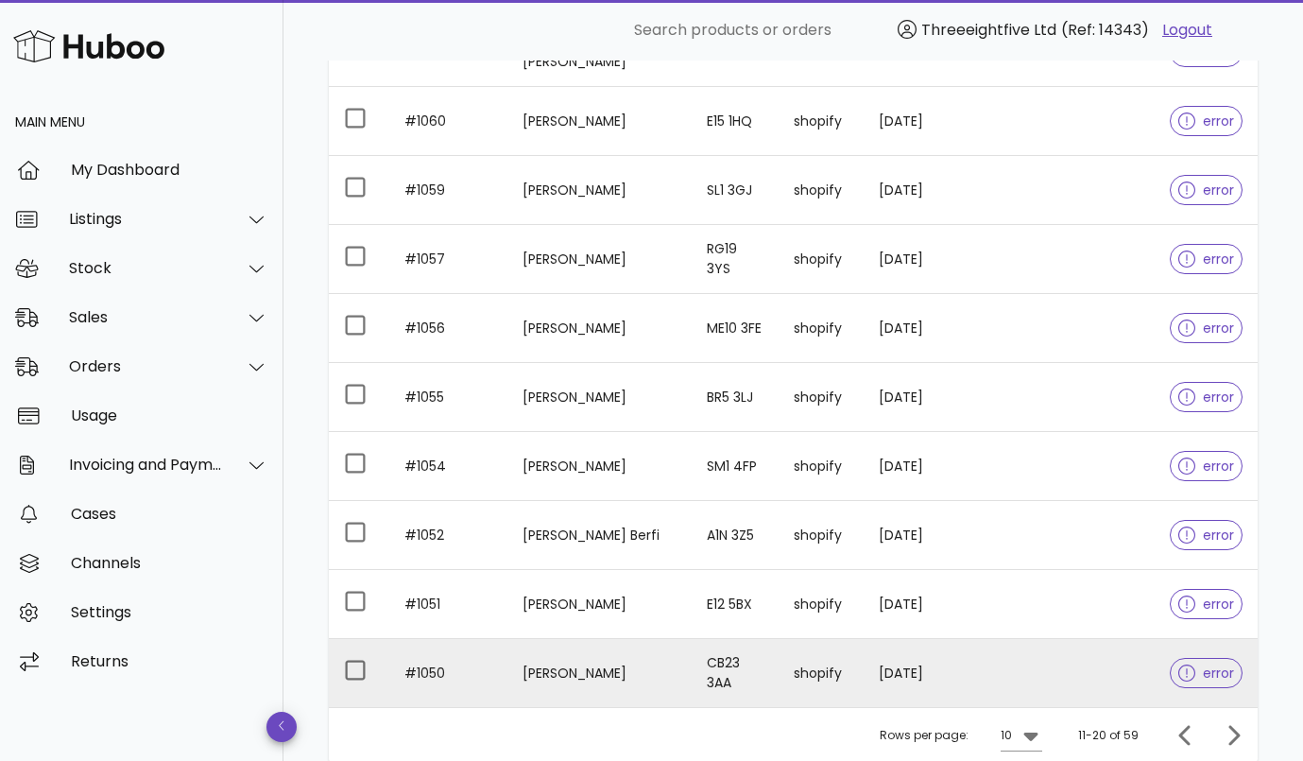
scroll to position [351, 0]
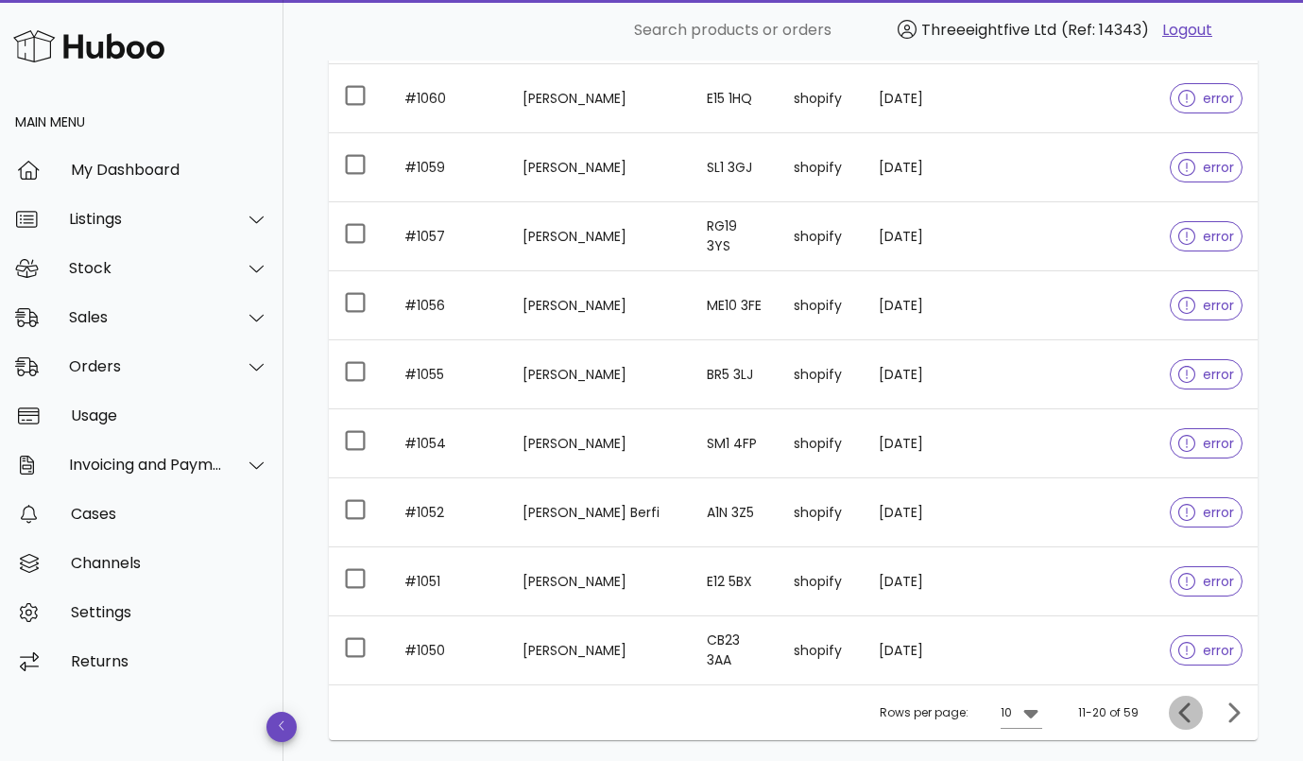
click at [1175, 716] on icon "Previous page" at bounding box center [1186, 712] width 23 height 23
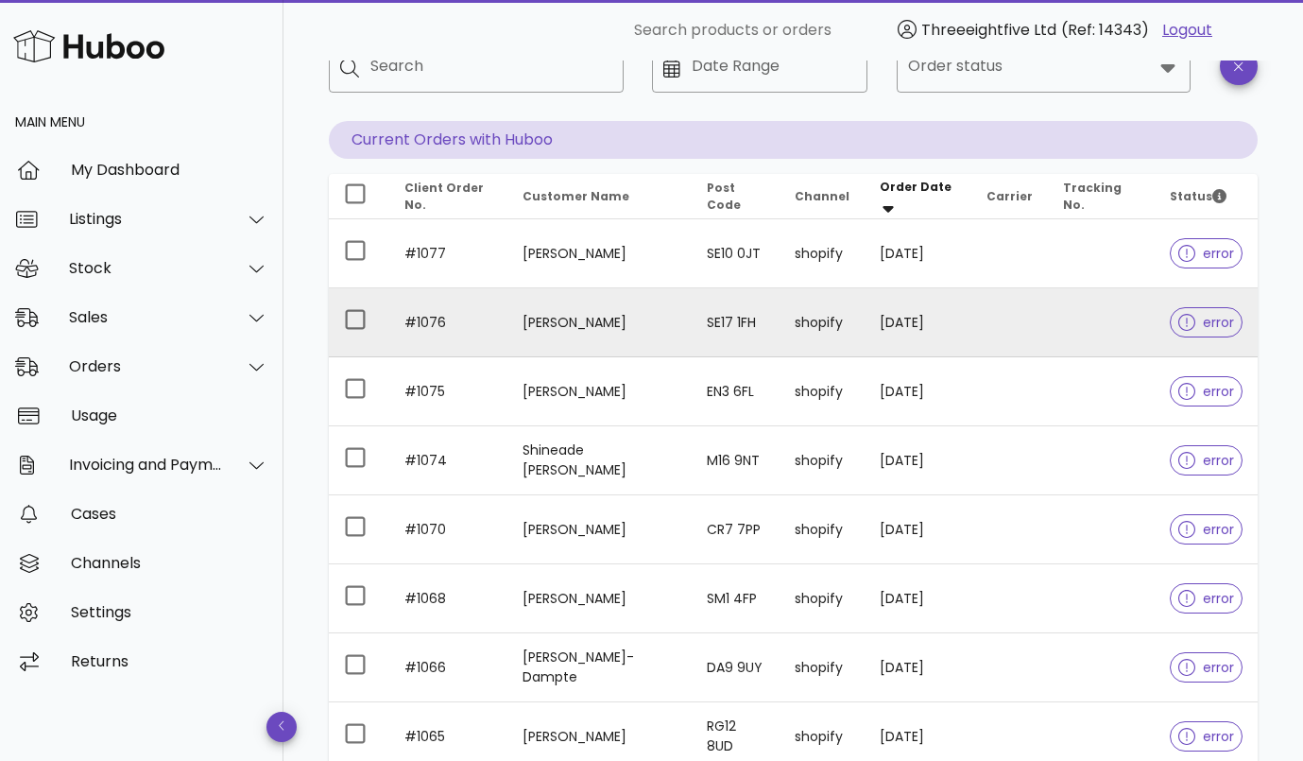
scroll to position [134, 0]
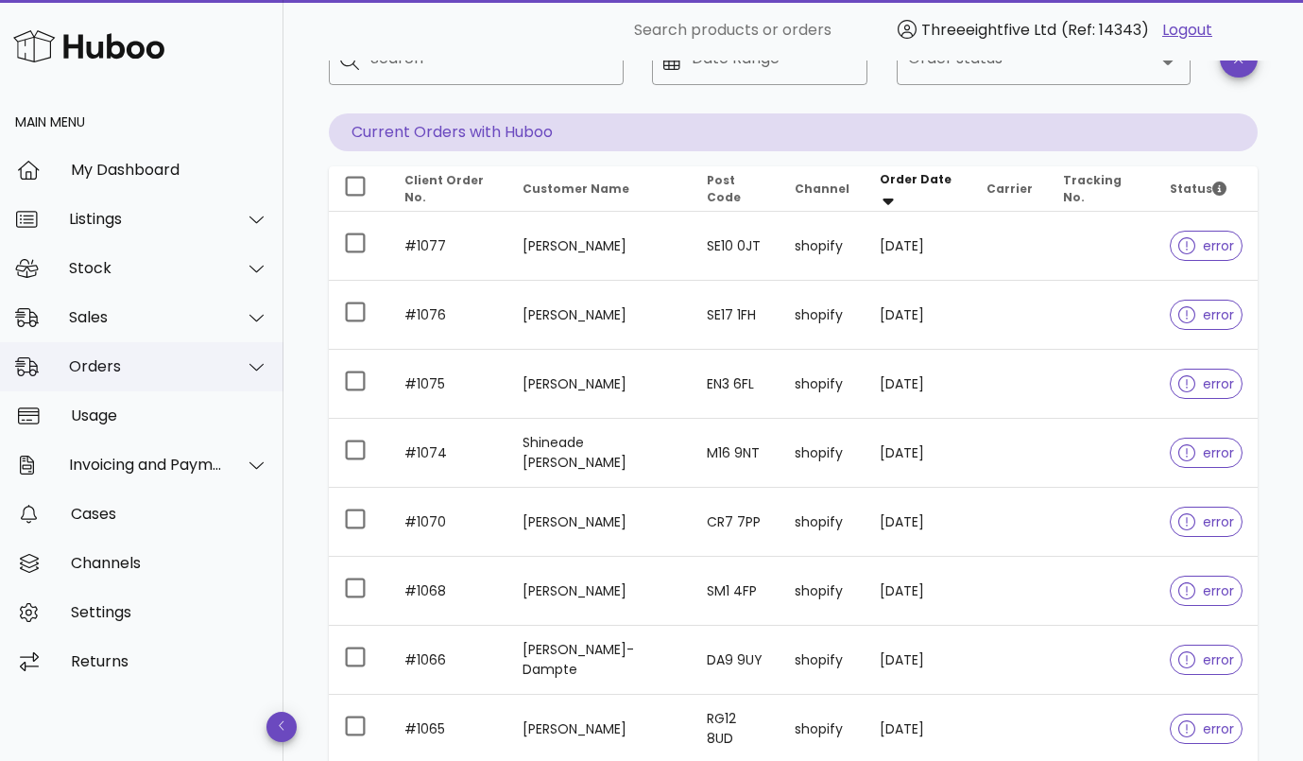
click at [230, 372] on div at bounding box center [245, 366] width 45 height 47
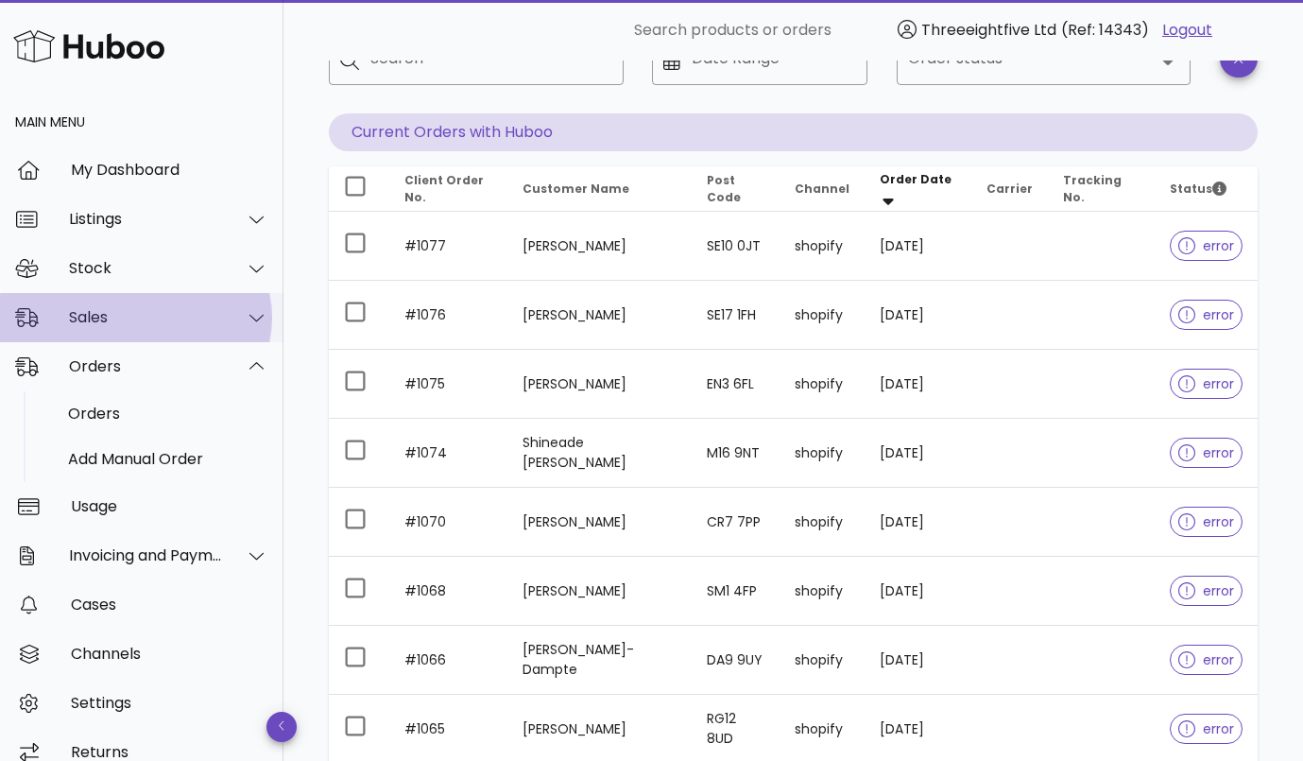
click at [167, 312] on div "Sales" at bounding box center [146, 317] width 154 height 18
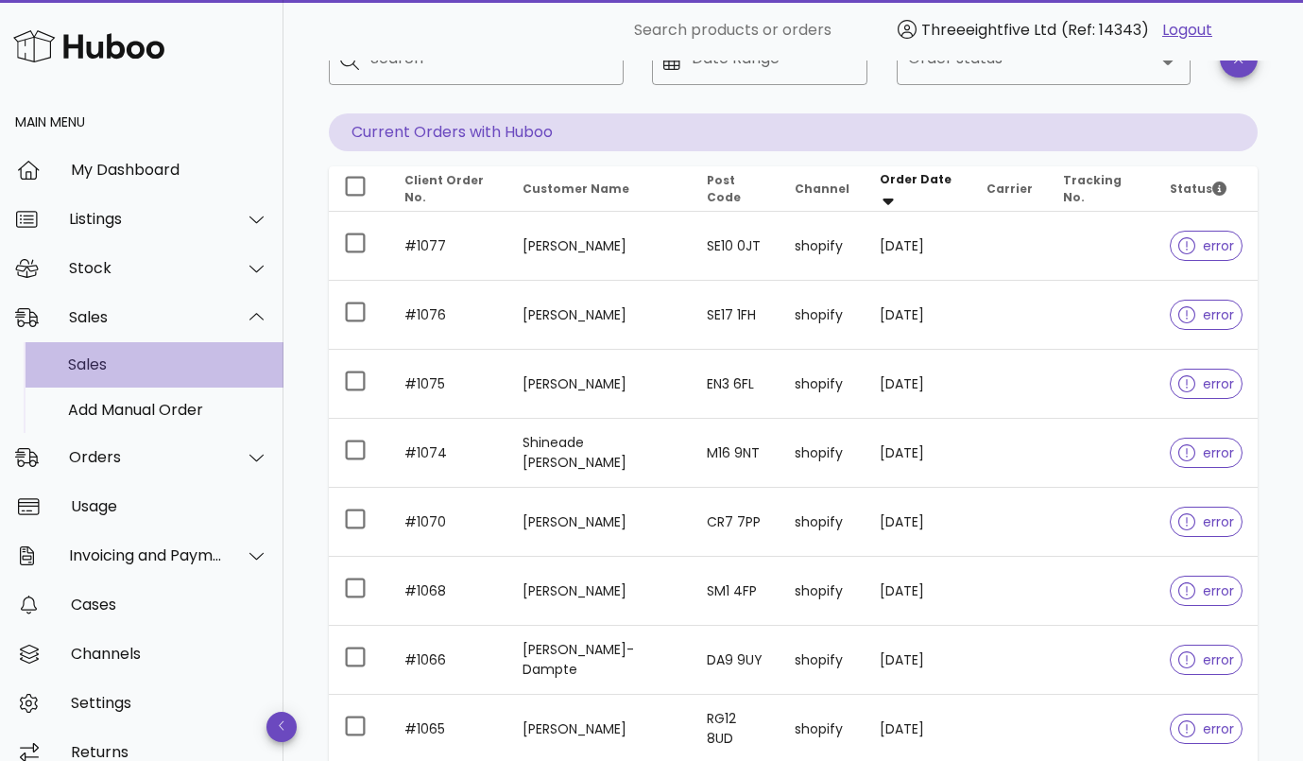
click at [123, 365] on div "Sales" at bounding box center [168, 364] width 200 height 18
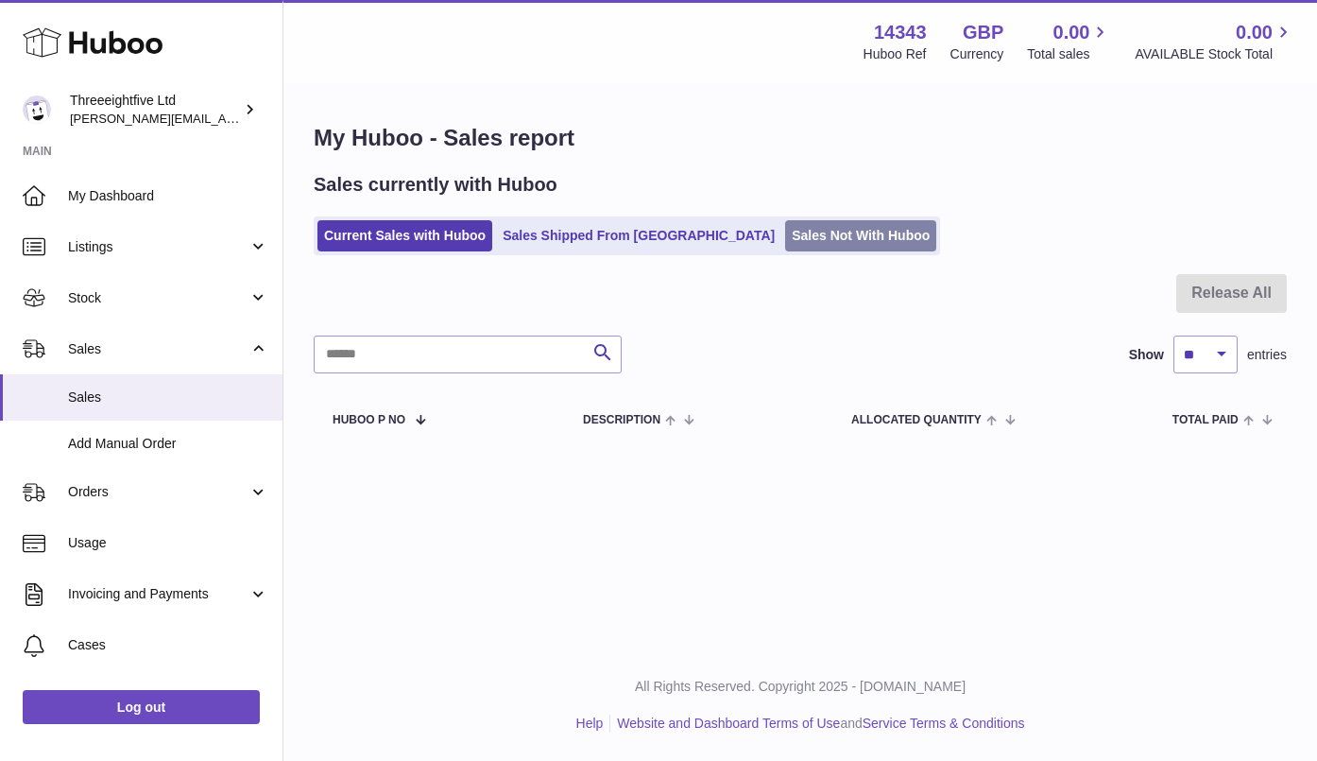
click at [785, 238] on link "Sales Not With Huboo" at bounding box center [860, 235] width 151 height 31
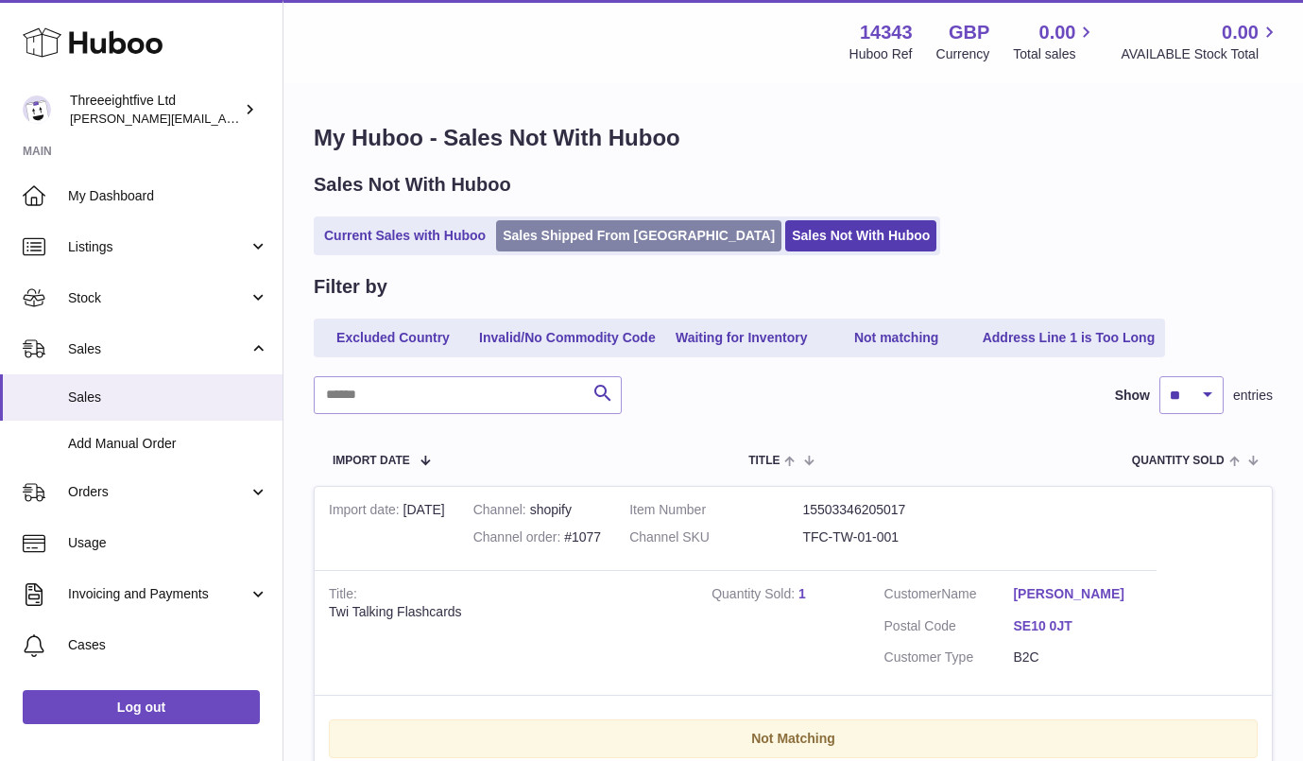
click at [606, 247] on link "Sales Shipped From [GEOGRAPHIC_DATA]" at bounding box center [638, 235] width 285 height 31
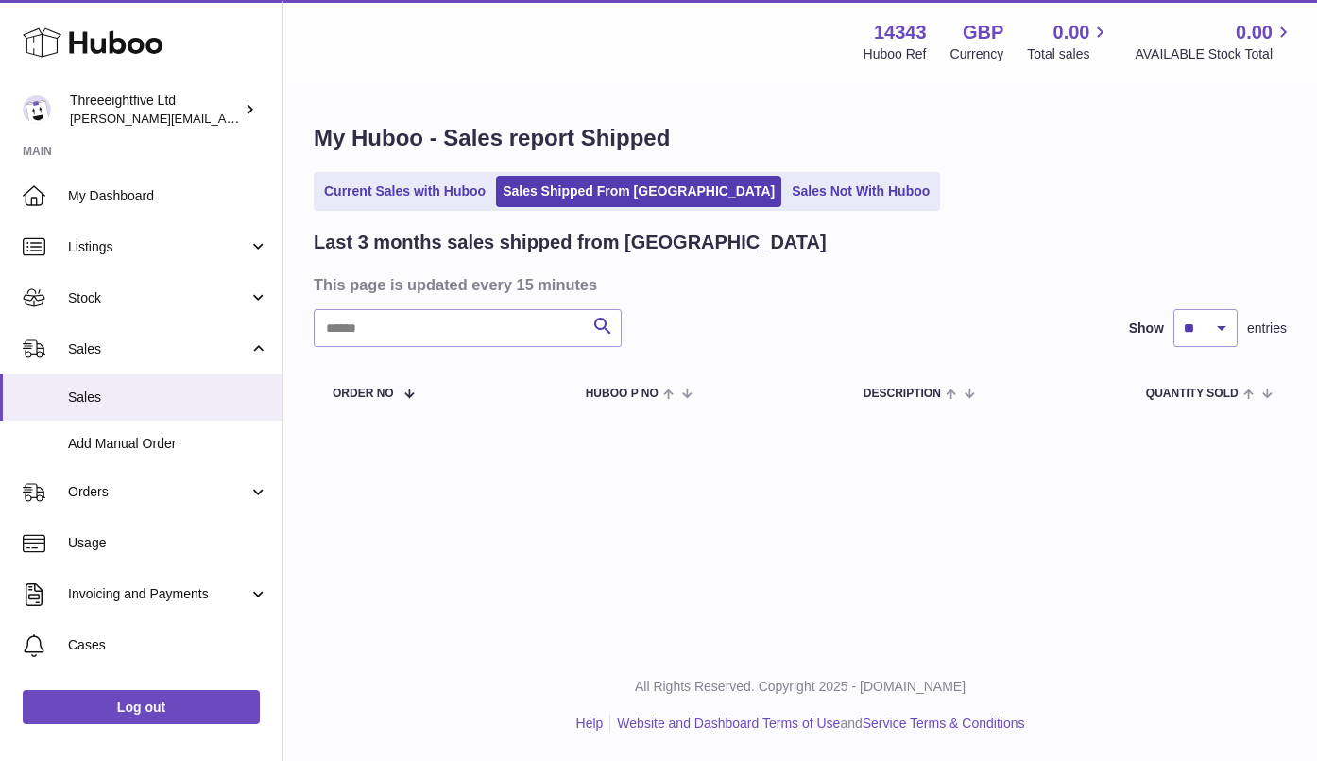
click at [411, 218] on div "My Huboo - Sales report Shipped Current Sales with Huboo Sales Shipped From Hub…" at bounding box center [801, 270] width 1034 height 371
click at [413, 204] on link "Current Sales with Huboo" at bounding box center [405, 191] width 175 height 31
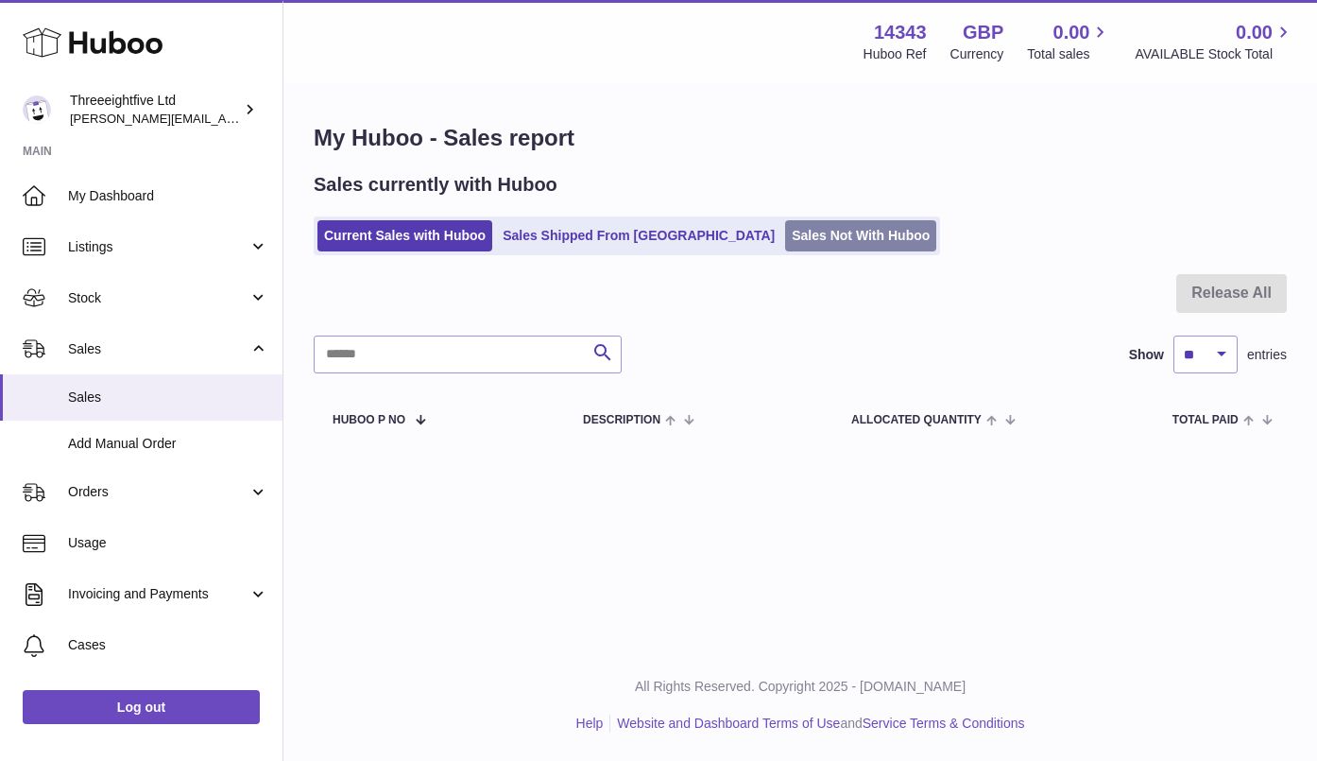
click at [815, 233] on link "Sales Not With Huboo" at bounding box center [860, 235] width 151 height 31
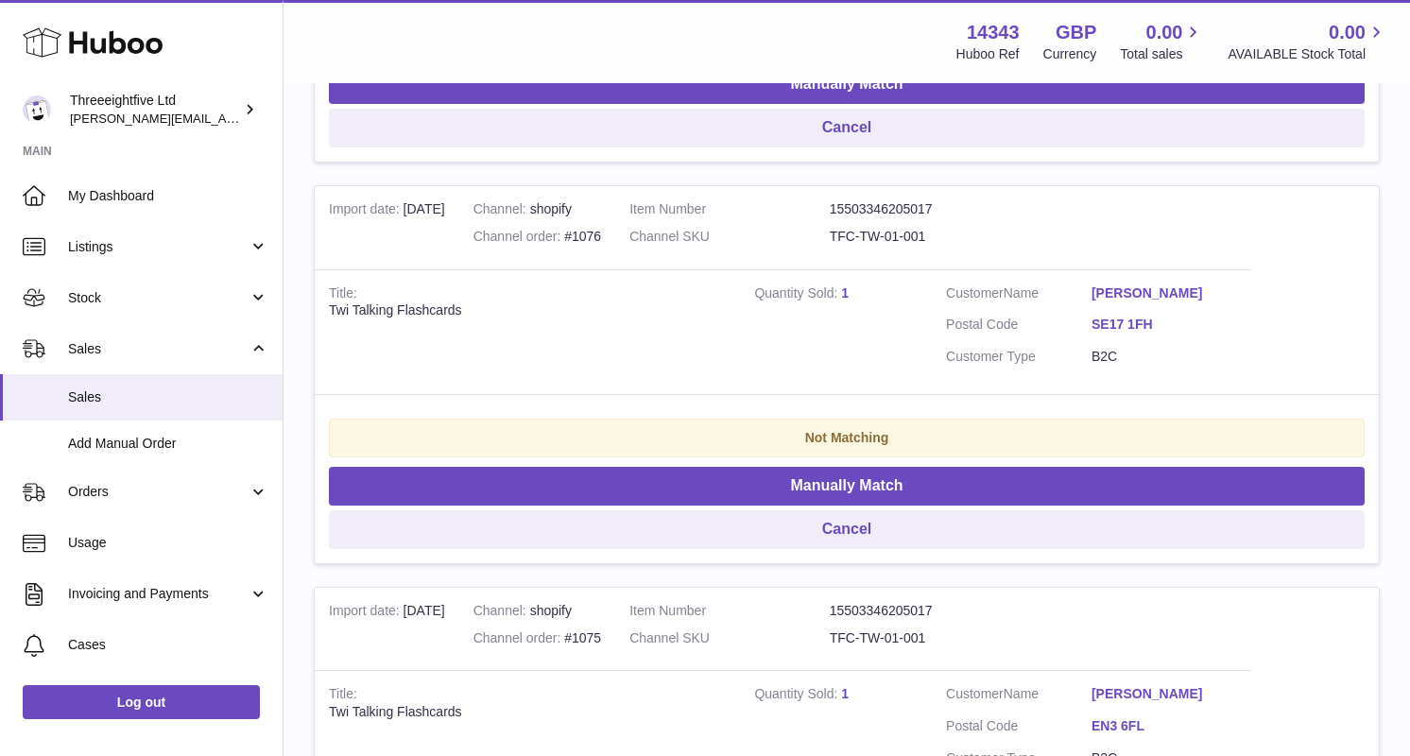
scroll to position [657, 0]
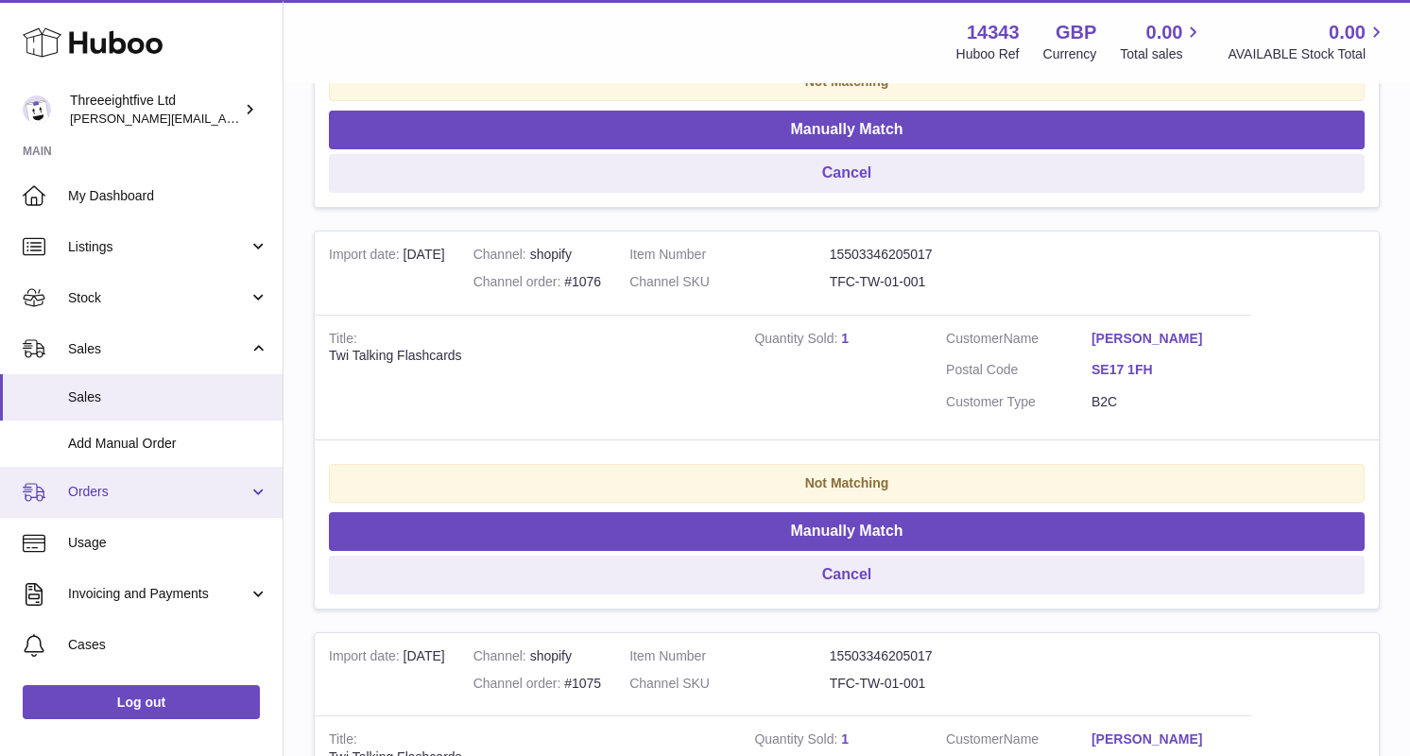
click at [110, 486] on span "Orders" at bounding box center [158, 492] width 181 height 18
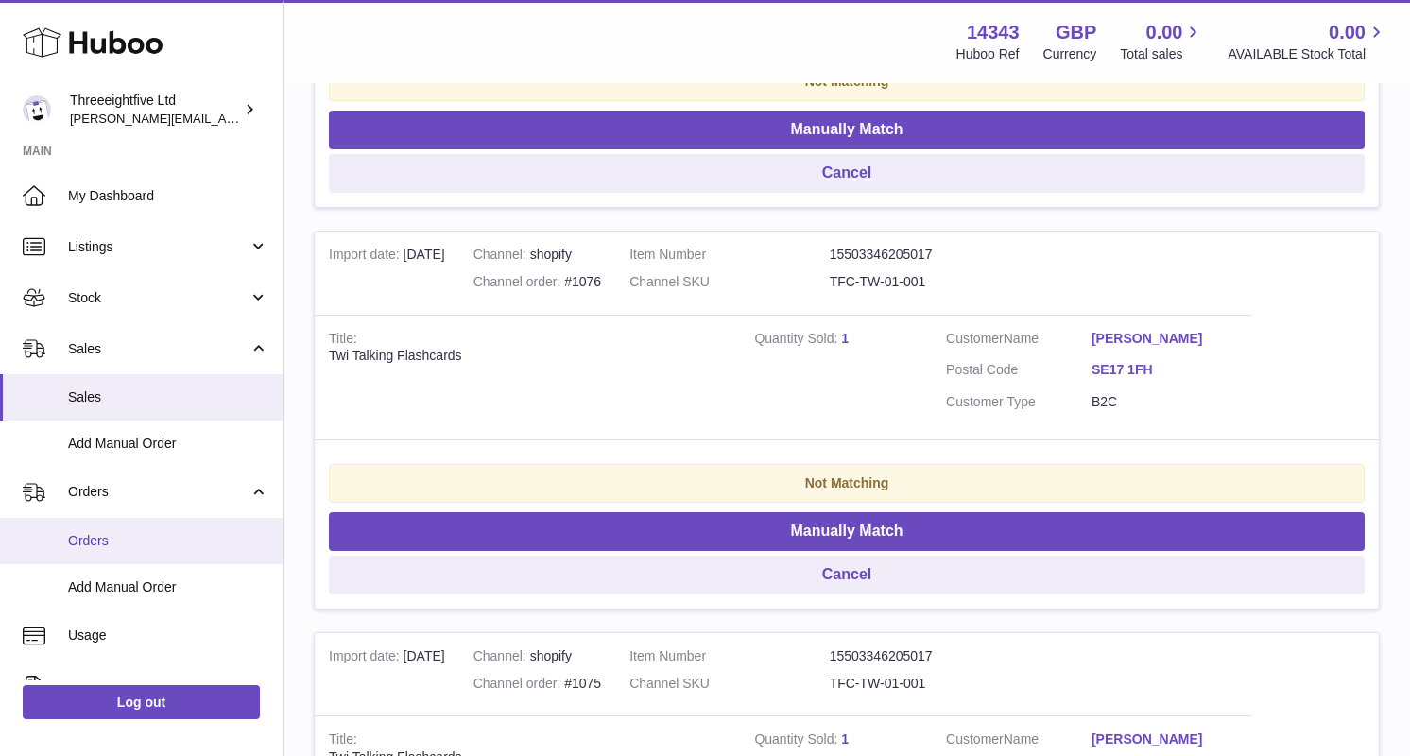
click at [87, 537] on span "Orders" at bounding box center [168, 541] width 200 height 18
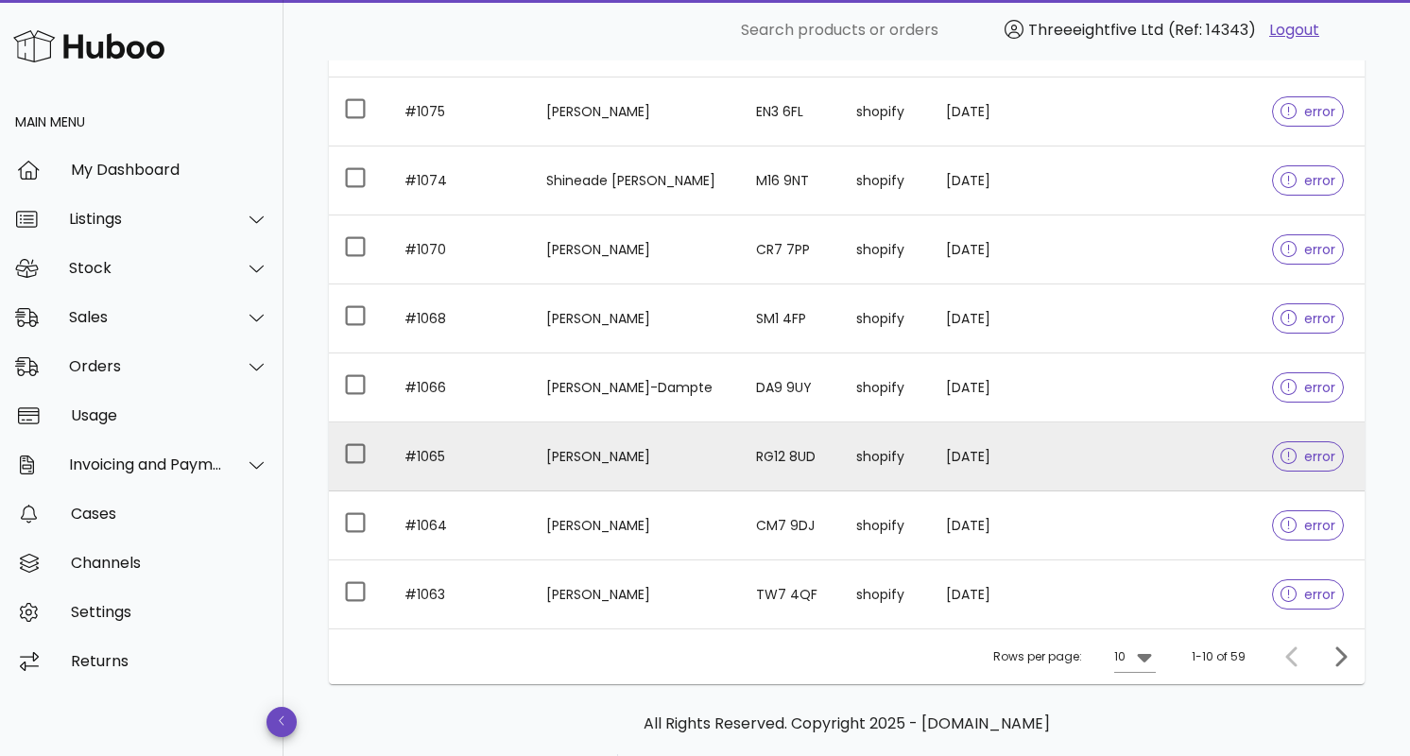
scroll to position [405, 0]
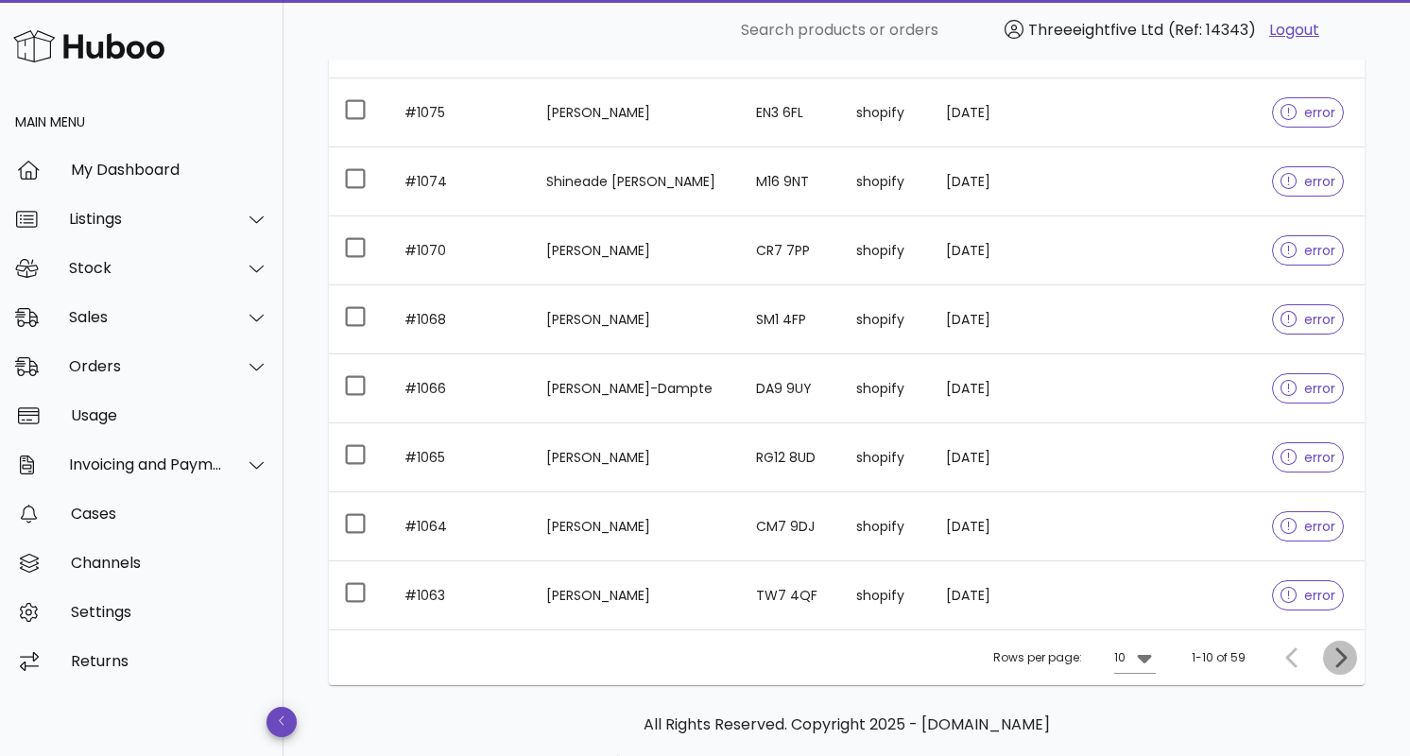
click at [1342, 664] on icon "Next page" at bounding box center [1340, 657] width 23 height 23
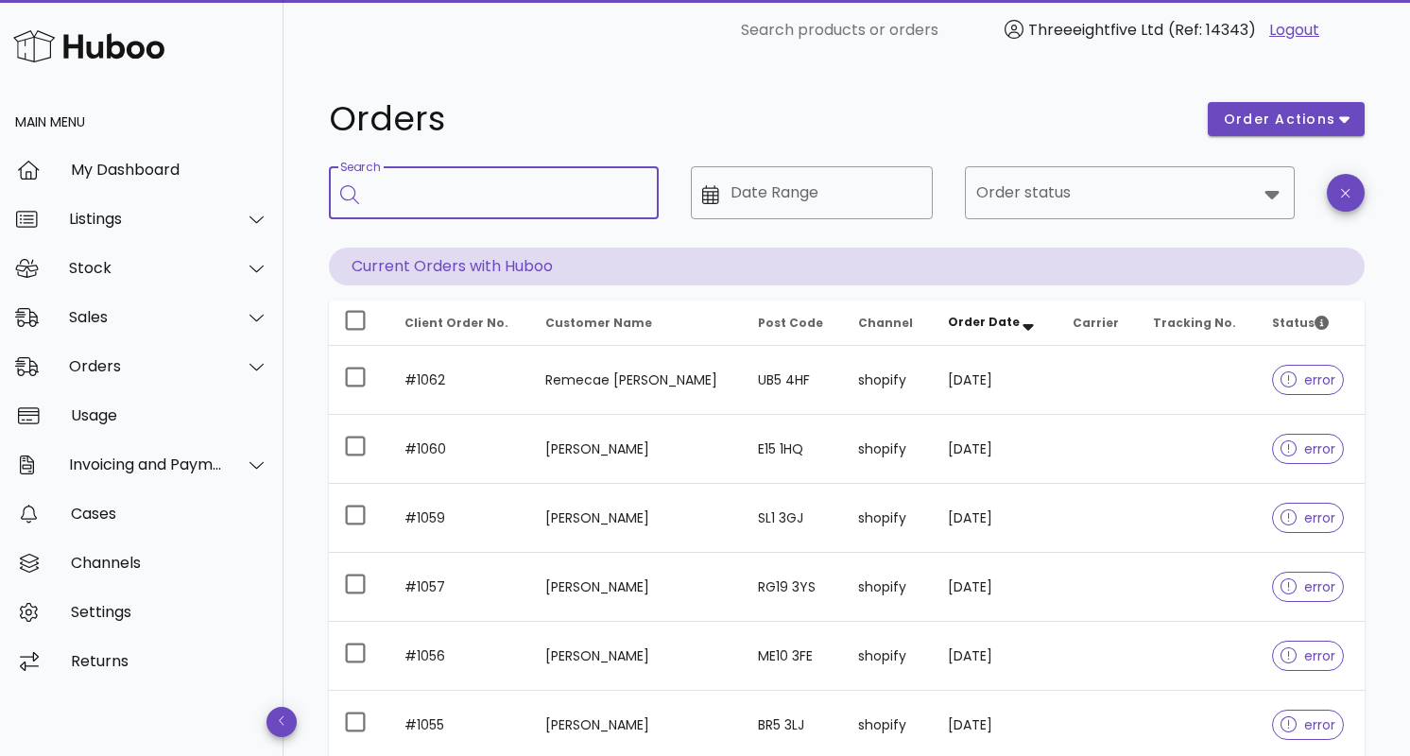
click at [485, 201] on input "Search" at bounding box center [506, 193] width 273 height 30
type input "****"
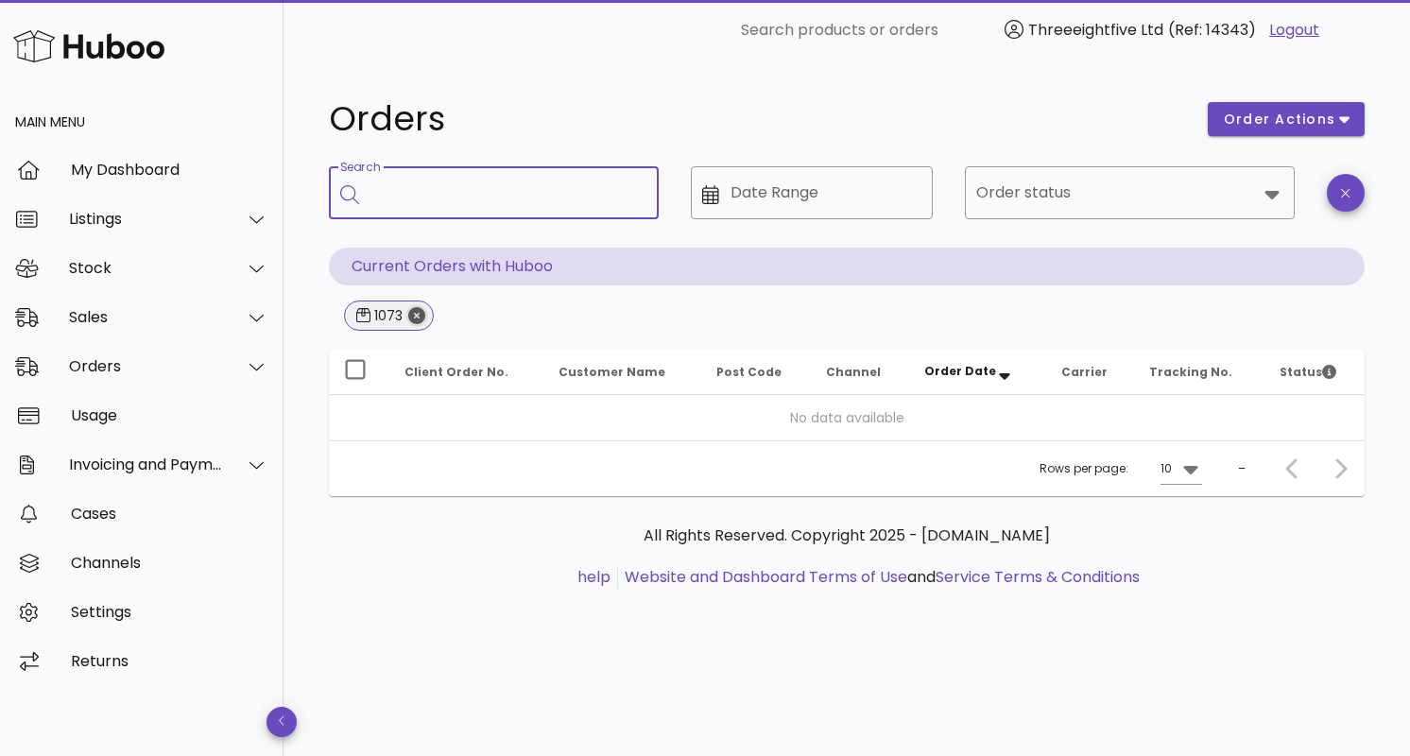
click at [419, 318] on icon "Close" at bounding box center [416, 315] width 17 height 17
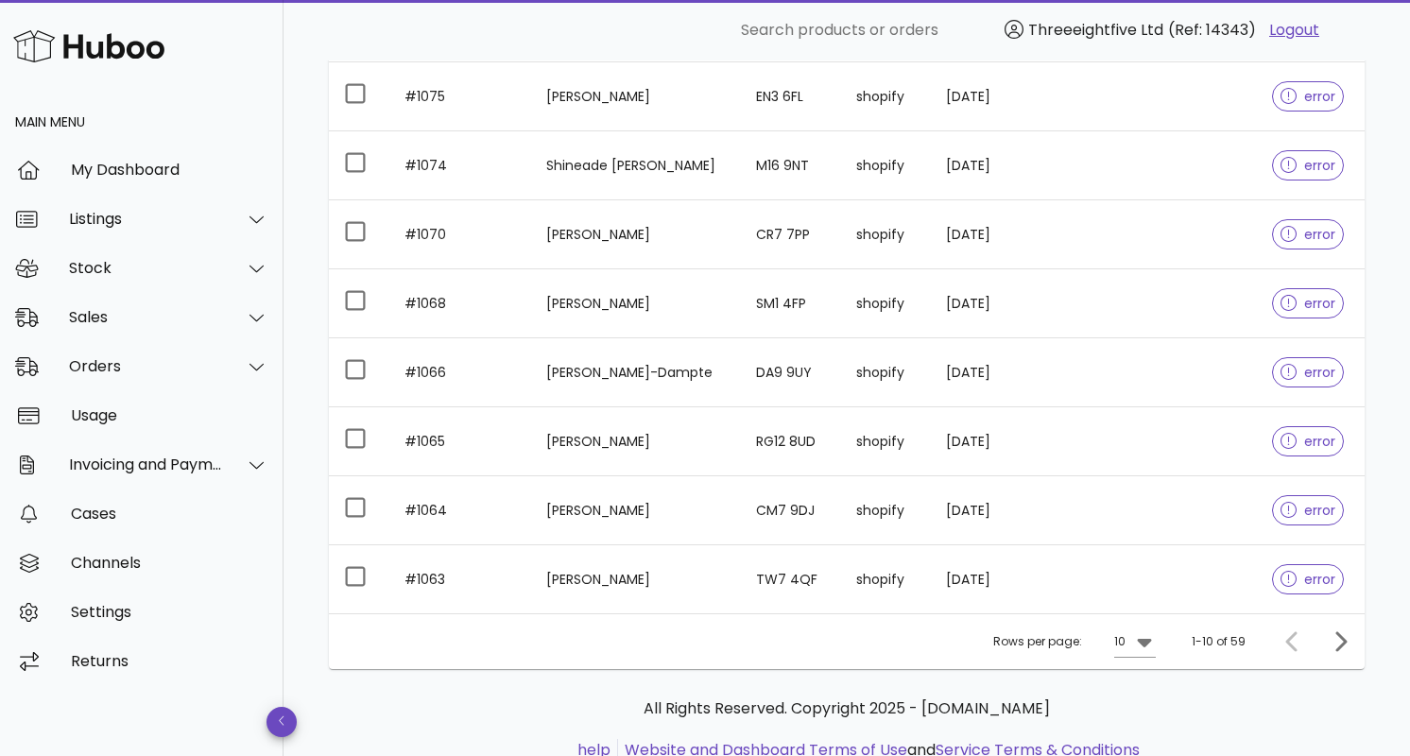
scroll to position [422, 0]
click at [247, 371] on div at bounding box center [257, 366] width 24 height 17
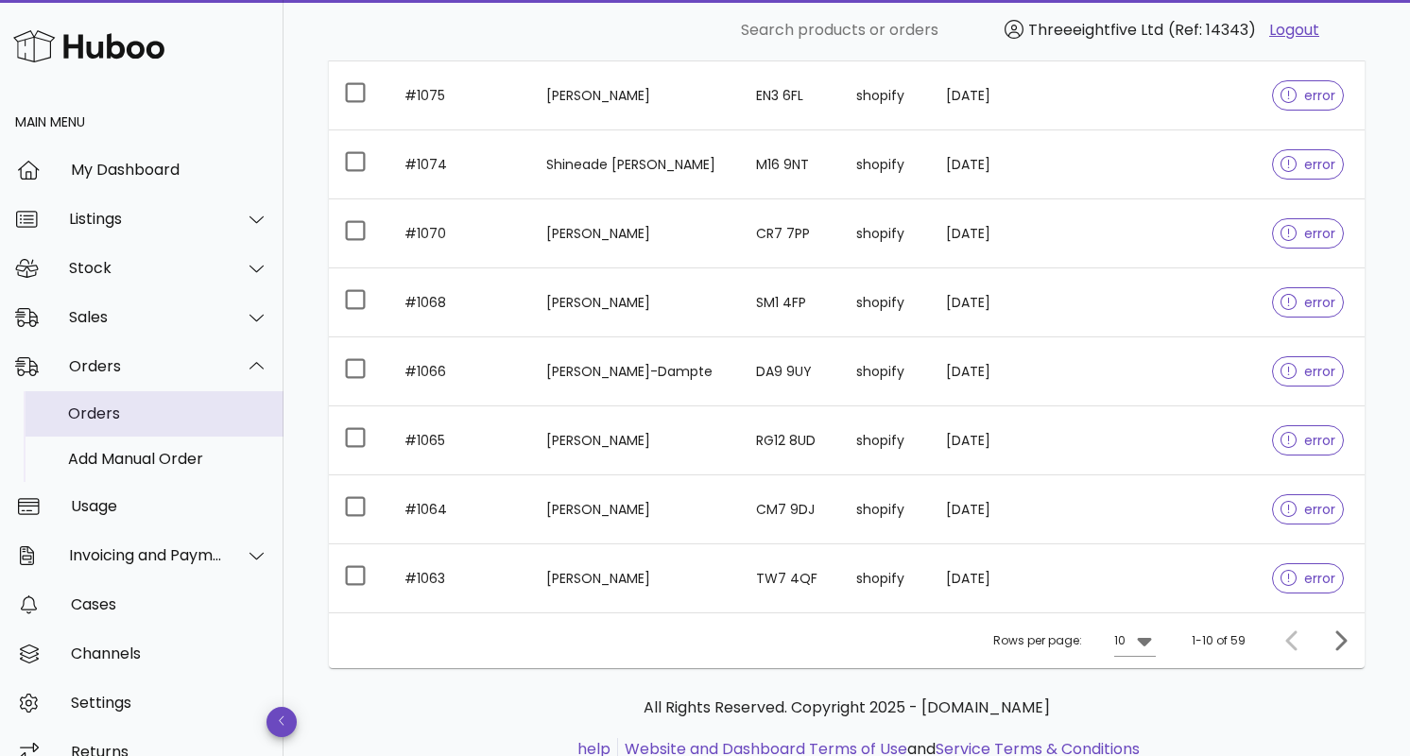
click at [180, 421] on div "Orders" at bounding box center [168, 413] width 200 height 18
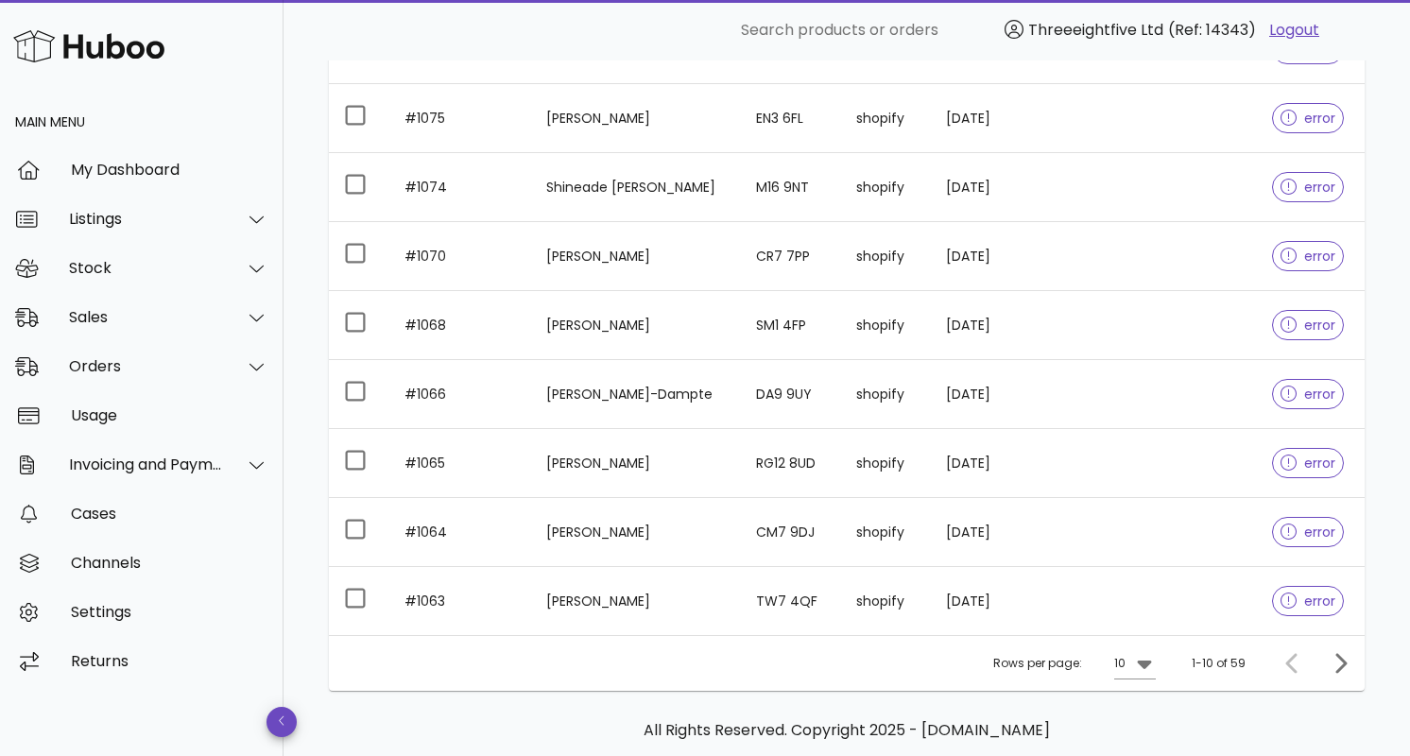
scroll to position [396, 0]
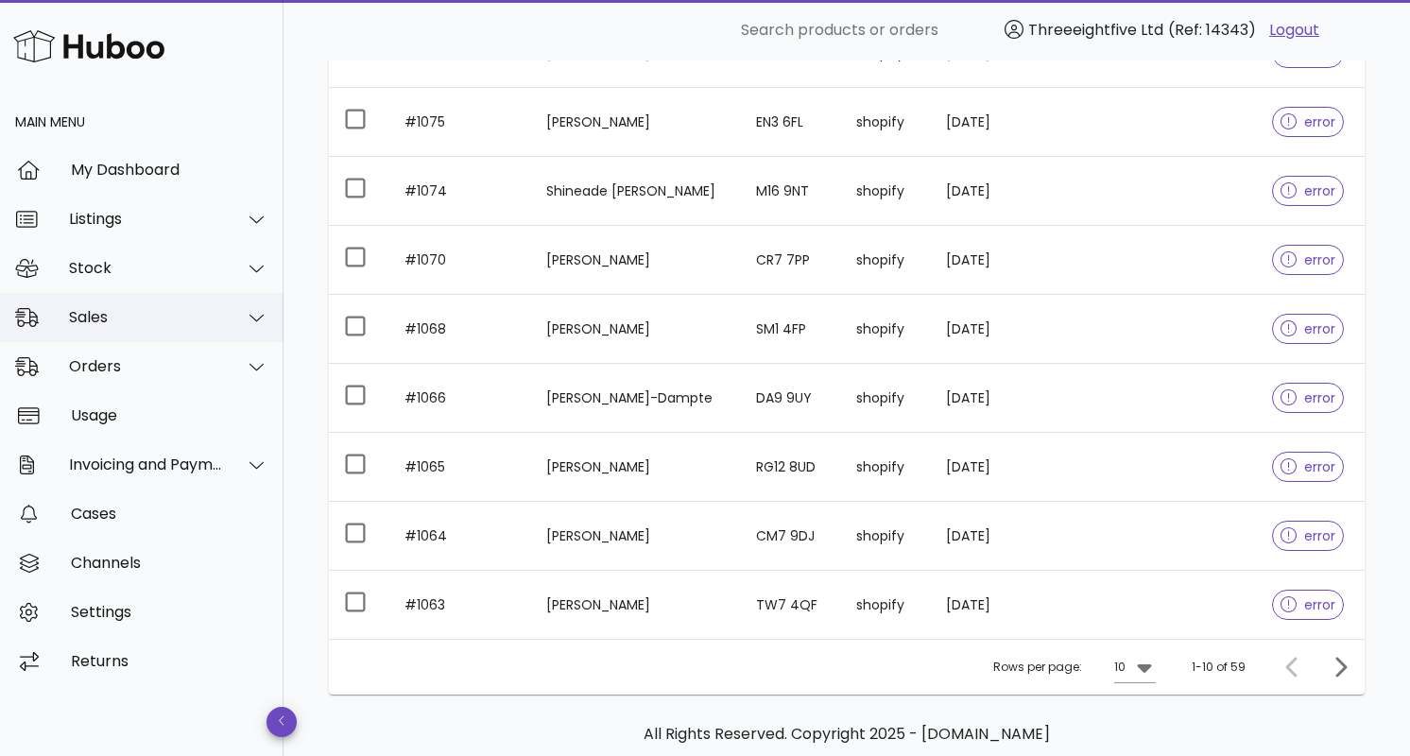
click at [164, 324] on div "Sales" at bounding box center [146, 317] width 154 height 18
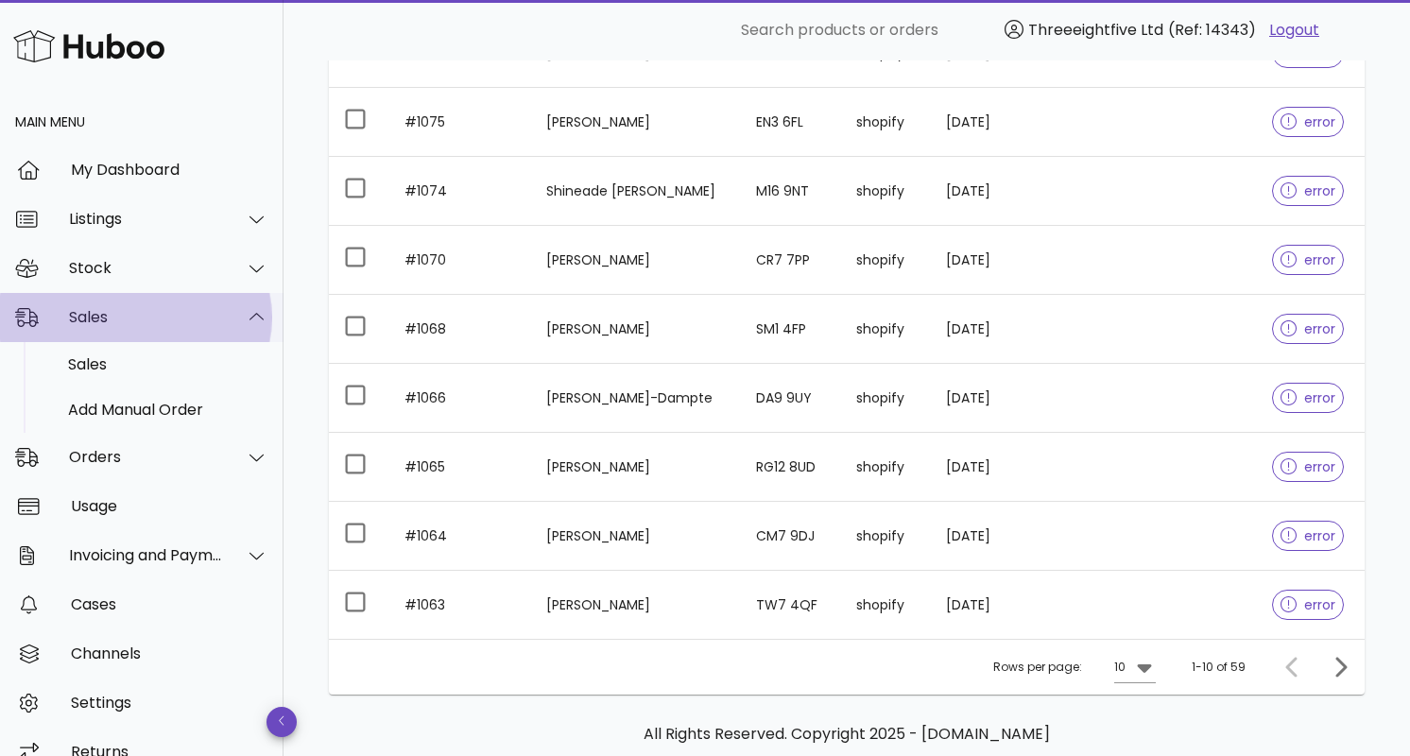
click at [165, 324] on div "Sales" at bounding box center [146, 317] width 154 height 18
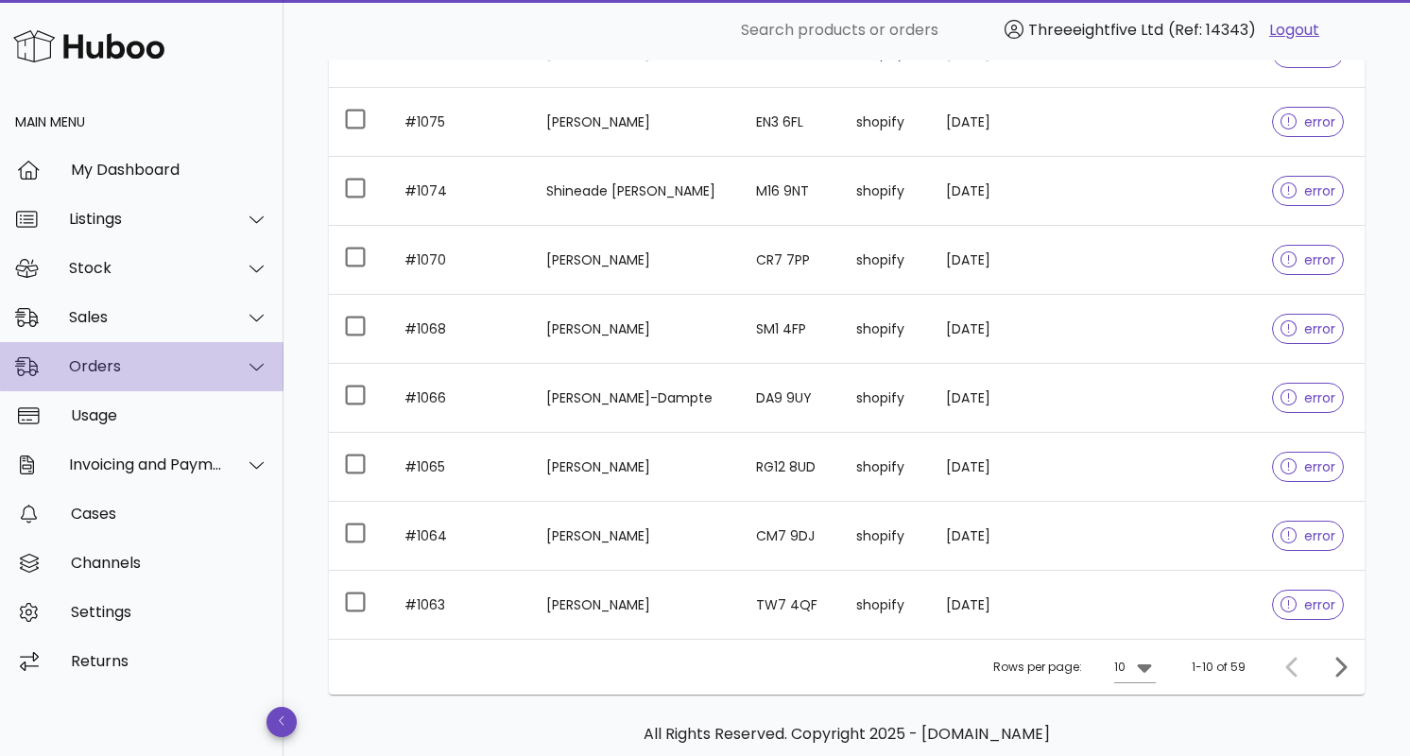
click at [161, 371] on div "Orders" at bounding box center [146, 366] width 154 height 18
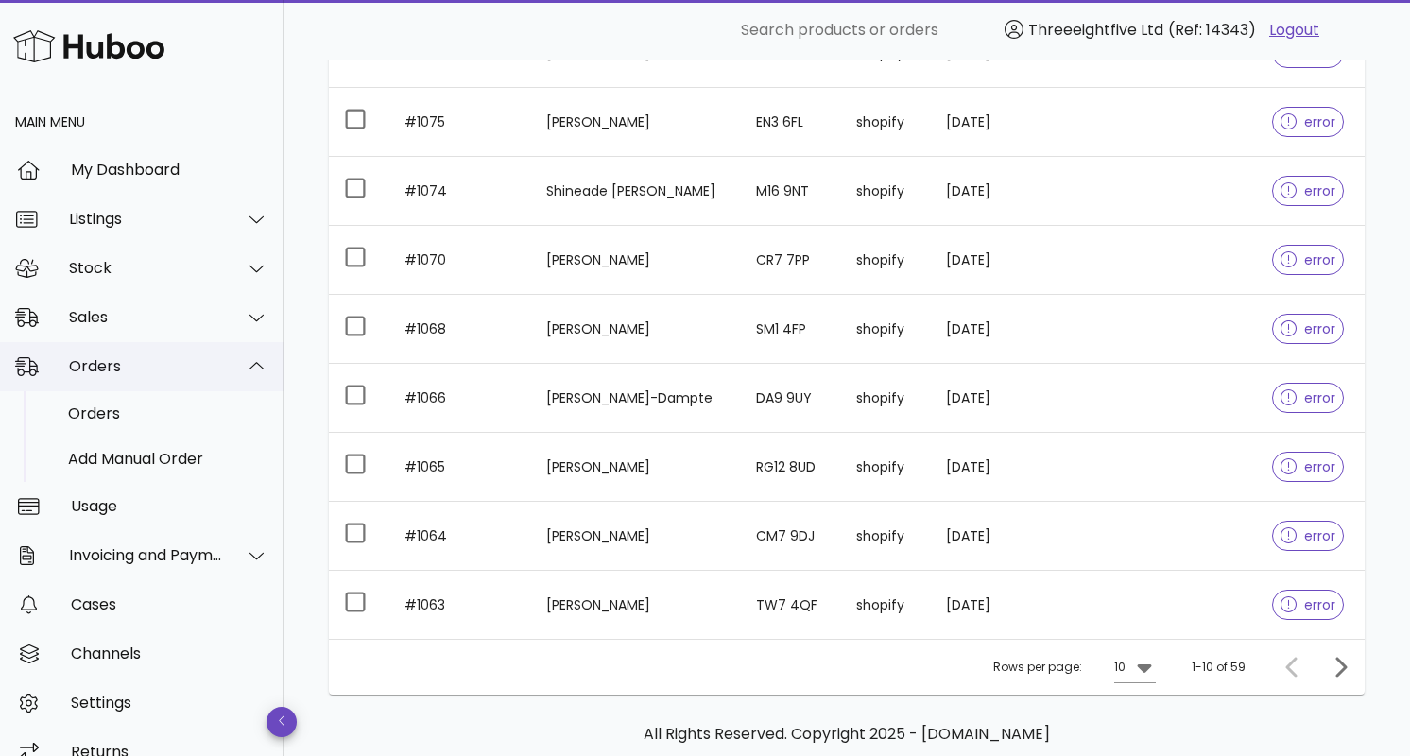
click at [162, 371] on div "Orders" at bounding box center [146, 366] width 154 height 18
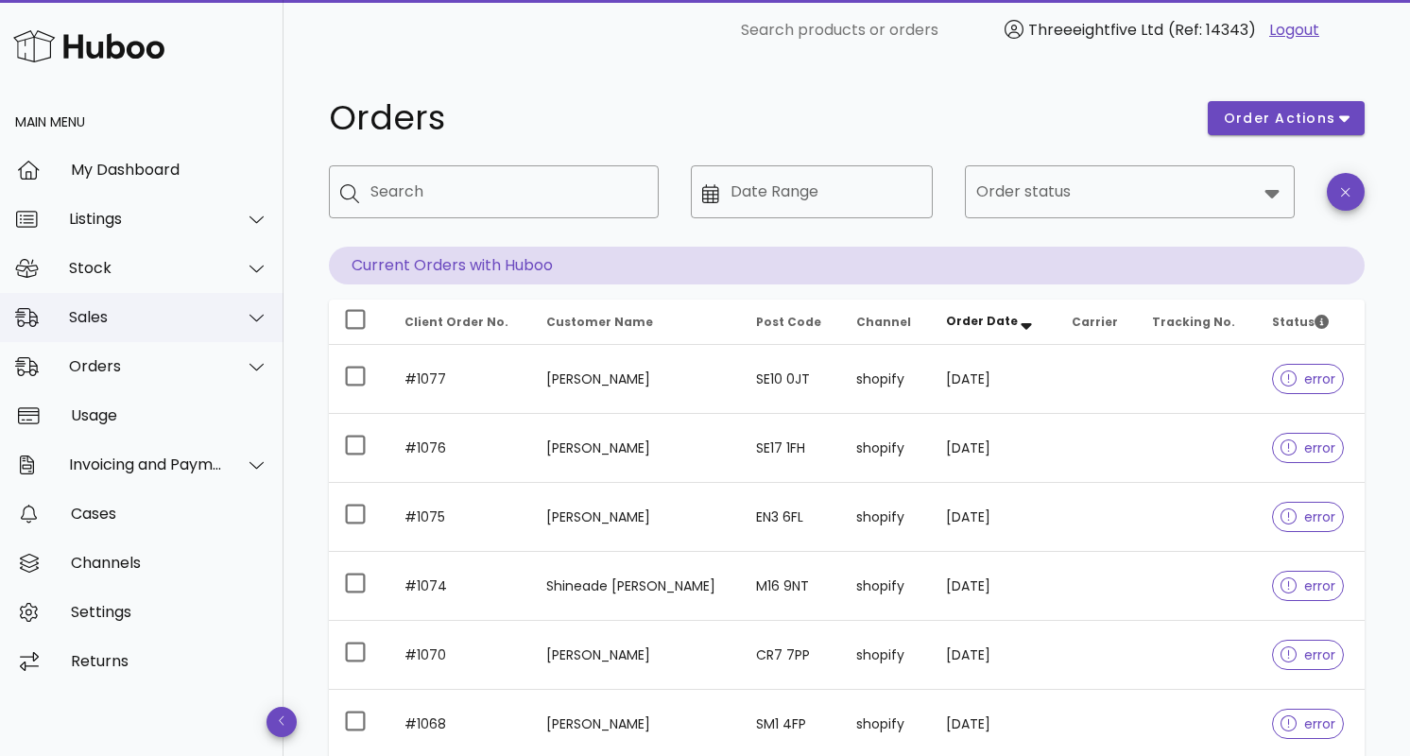
scroll to position [0, 0]
click at [133, 220] on div "Listings" at bounding box center [146, 219] width 154 height 18
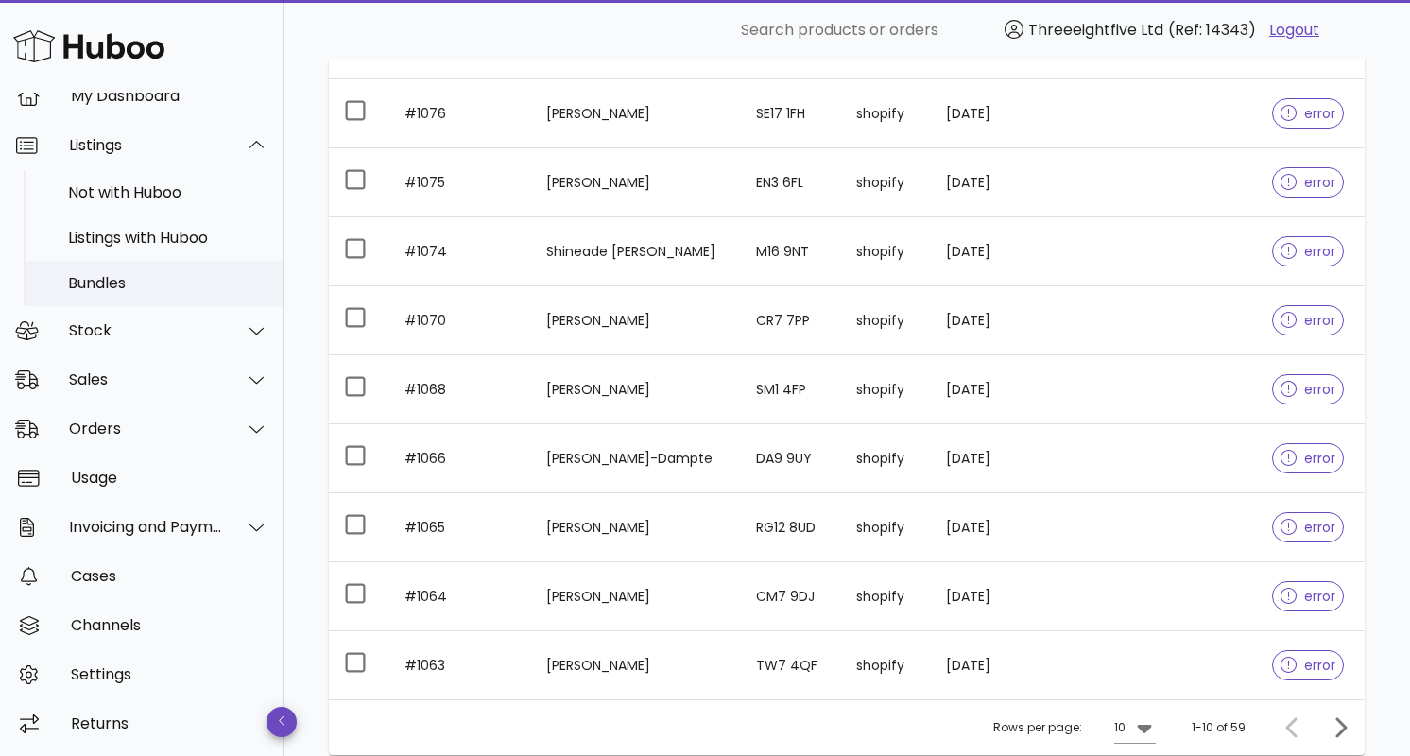
scroll to position [358, 0]
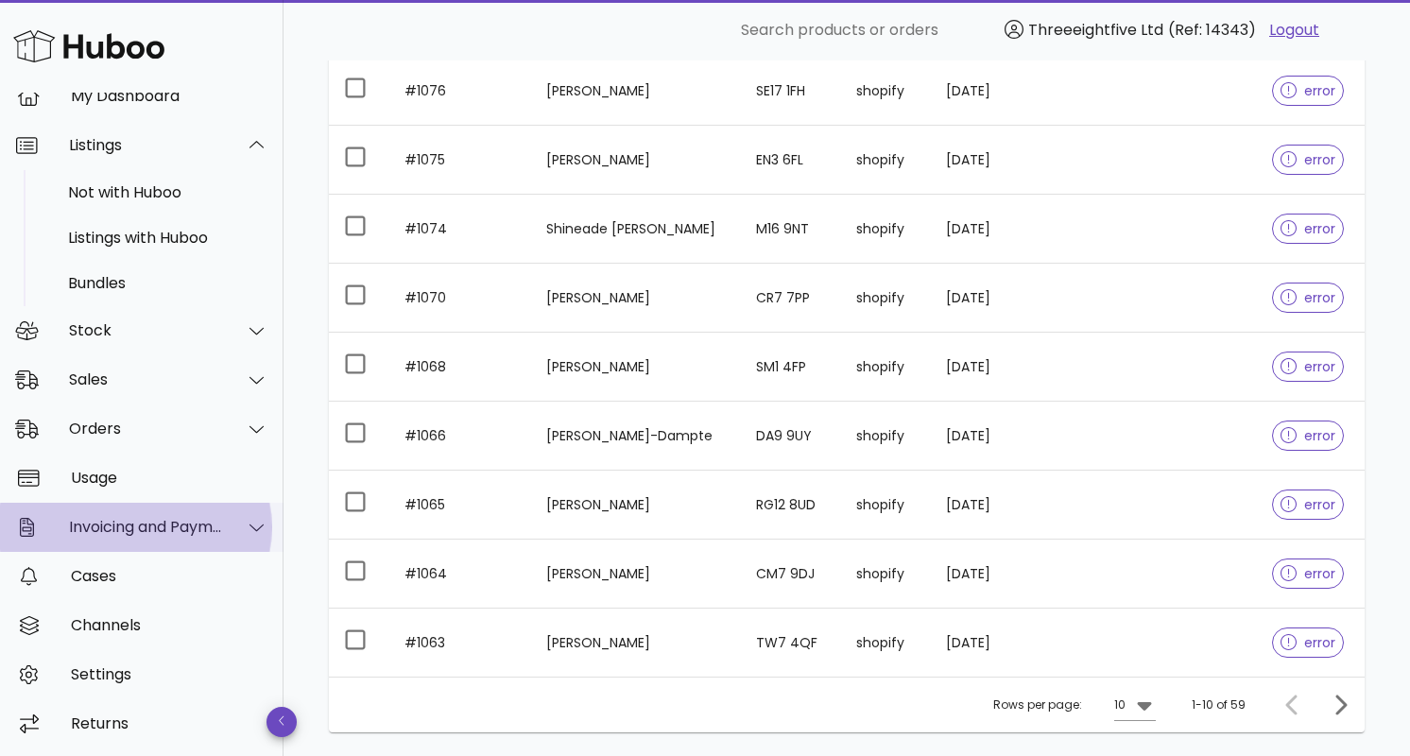
click at [139, 527] on div "Invoicing and Payments" at bounding box center [146, 527] width 154 height 18
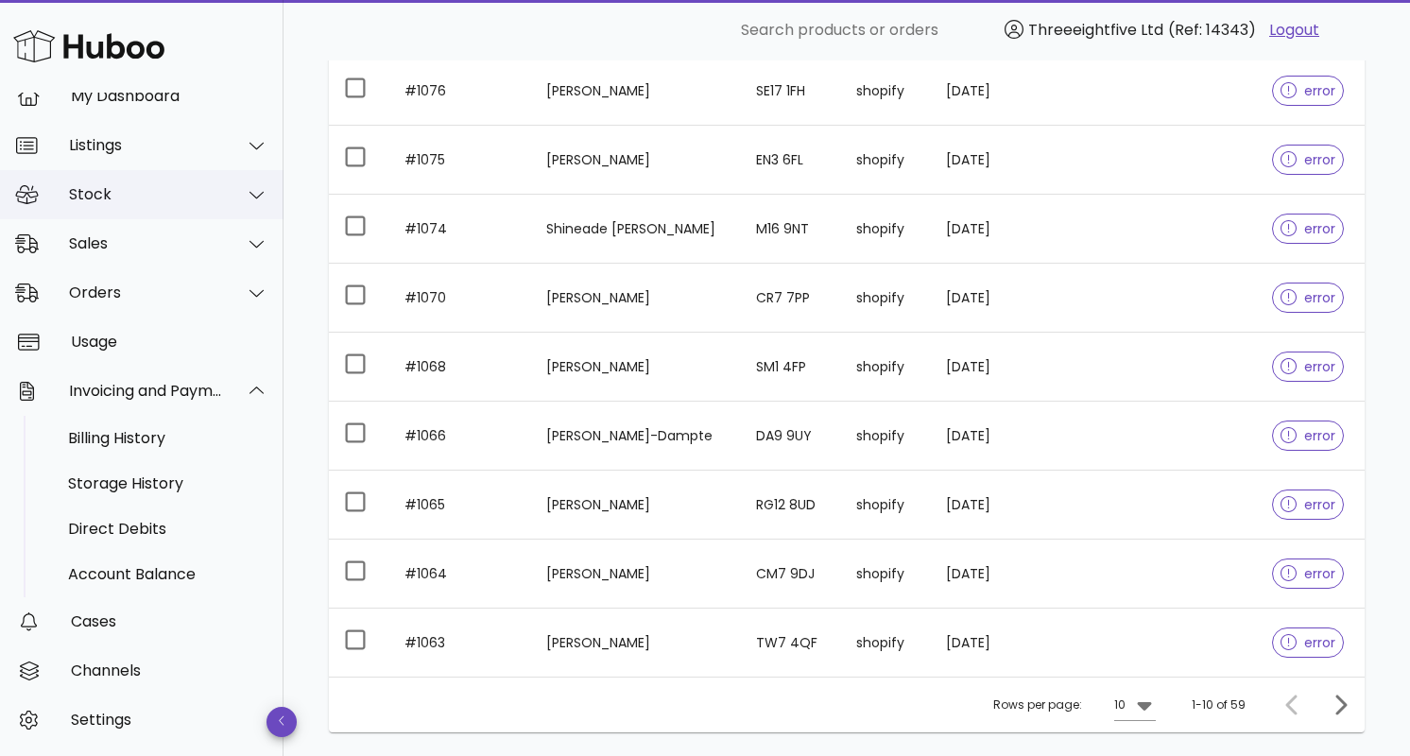
click at [116, 197] on div "Stock" at bounding box center [146, 194] width 154 height 18
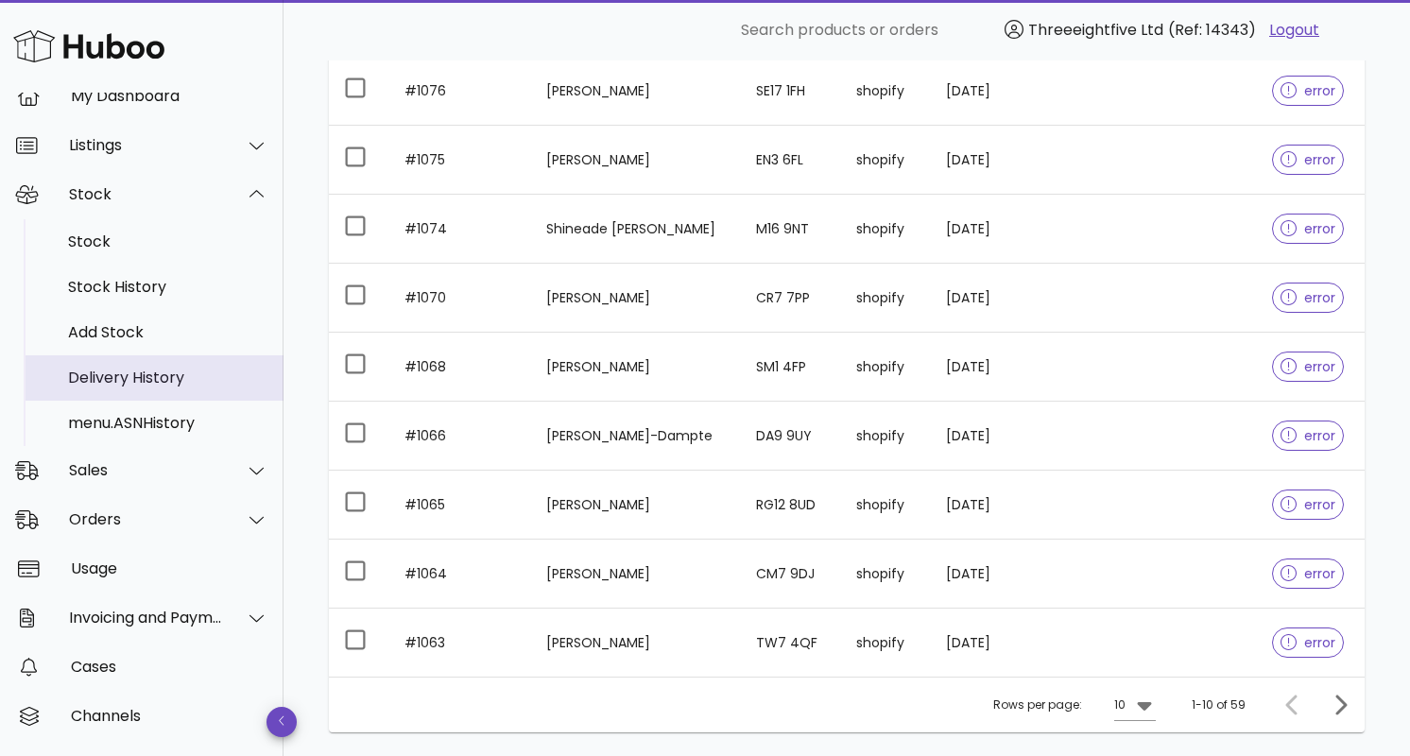
click at [114, 381] on div "Delivery History" at bounding box center [168, 378] width 200 height 18
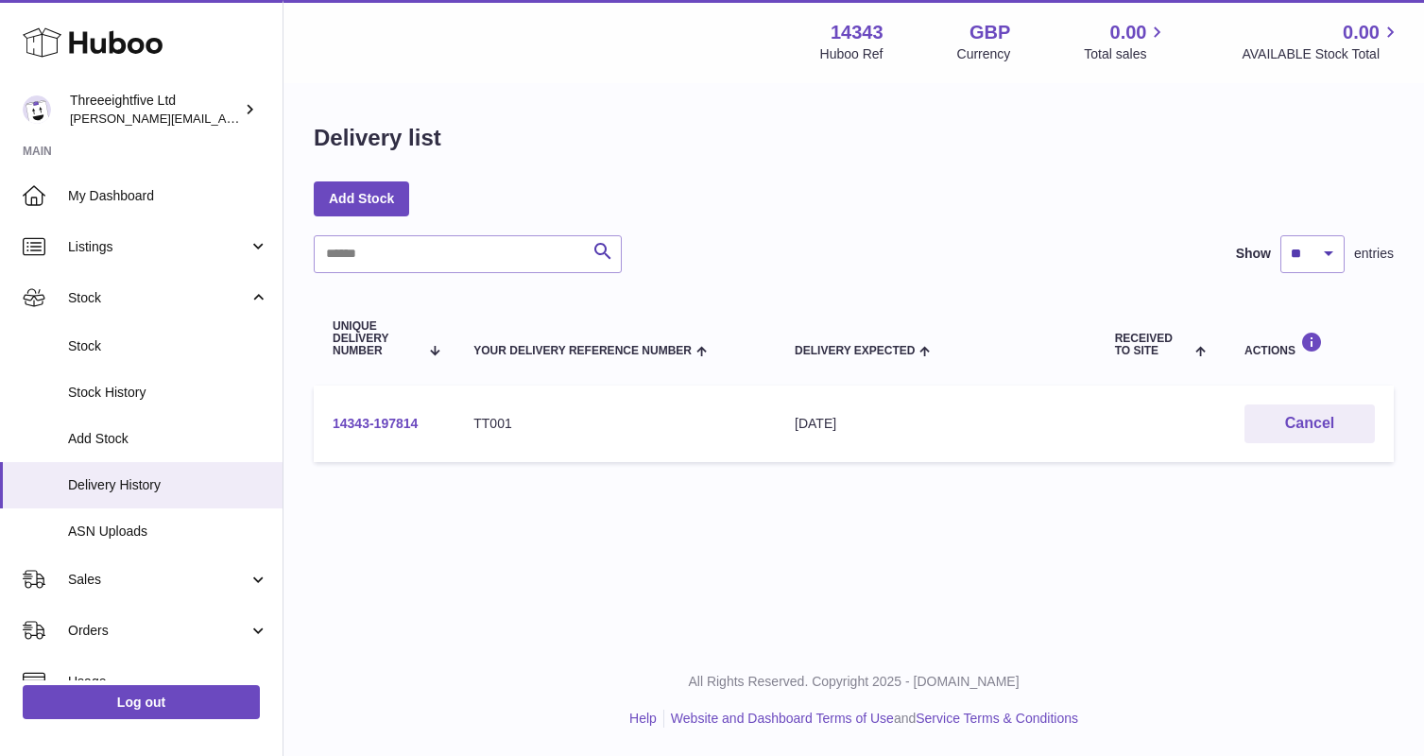
click at [389, 429] on link "14343-197814" at bounding box center [375, 423] width 85 height 15
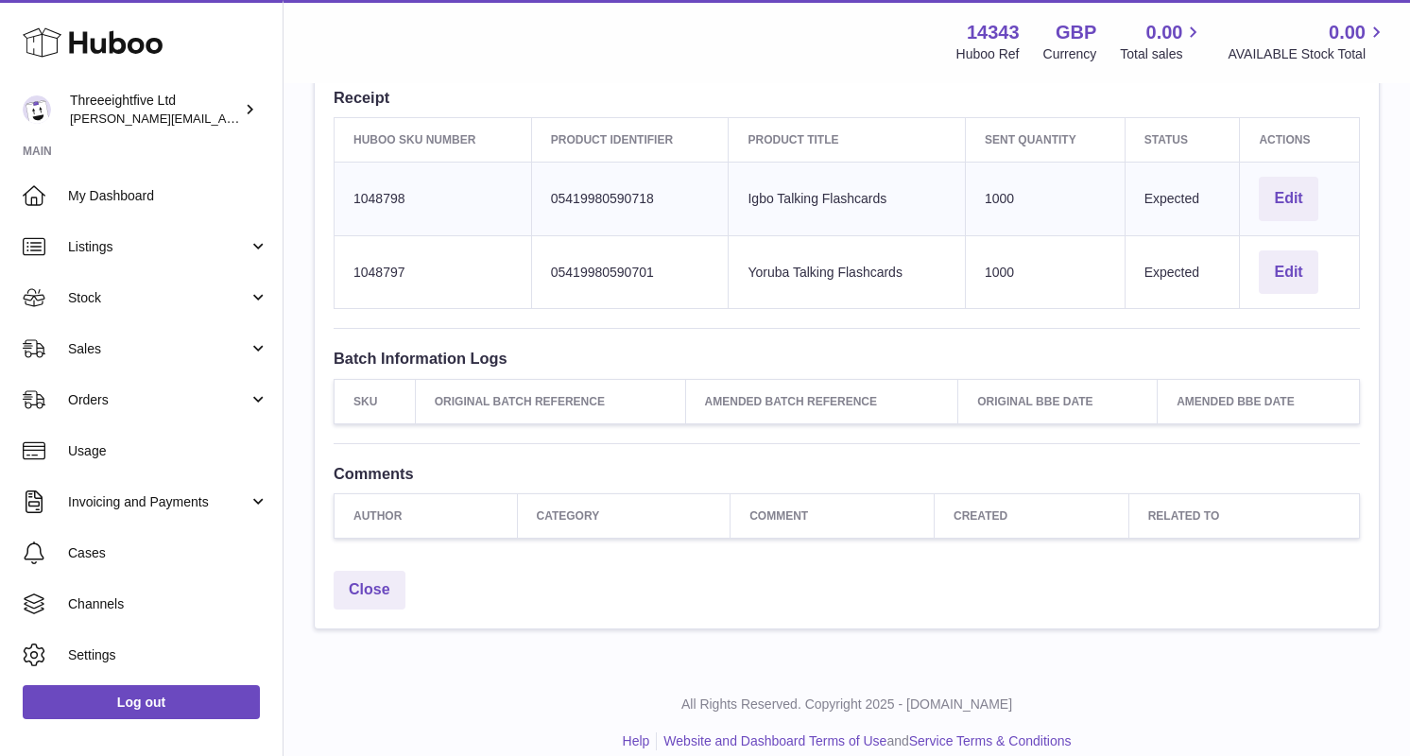
scroll to position [611, 0]
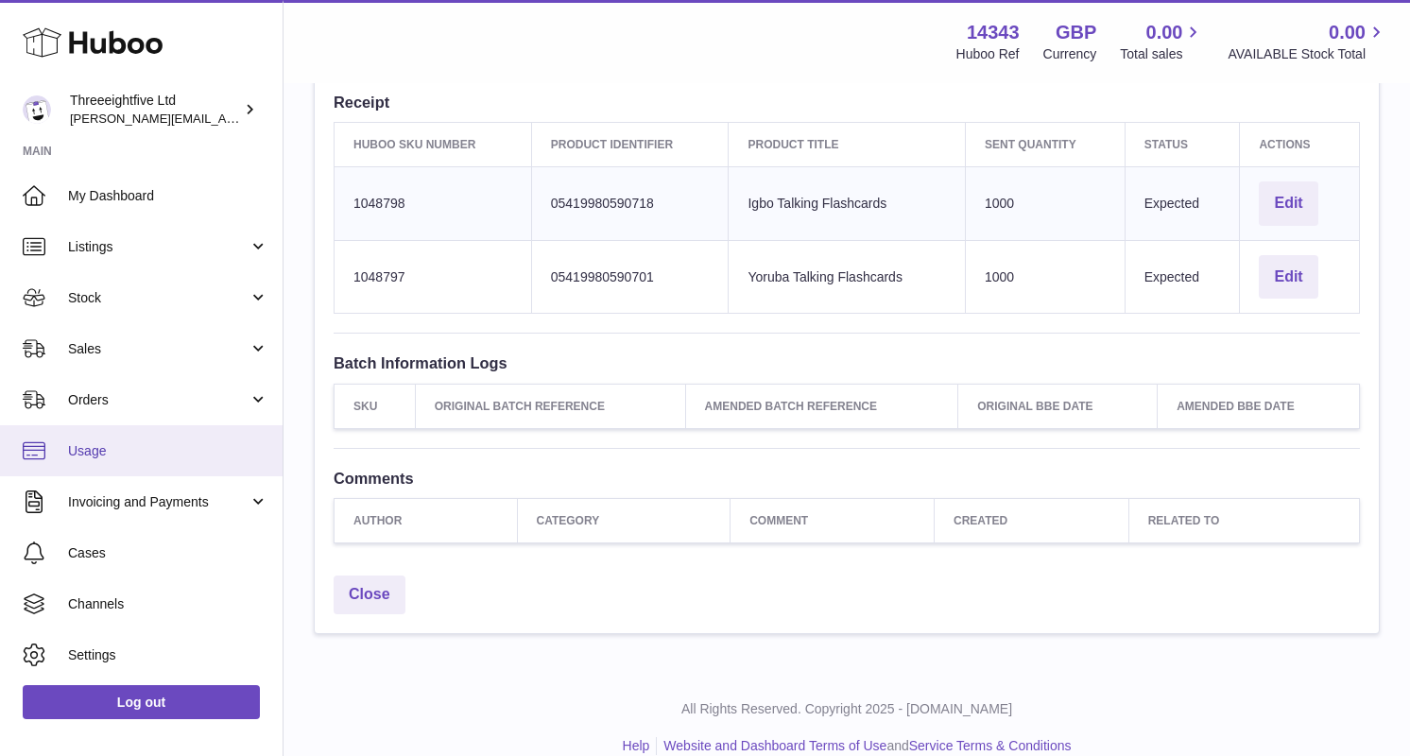
click at [127, 447] on span "Usage" at bounding box center [168, 451] width 200 height 18
